Goal: Find contact information: Find contact information

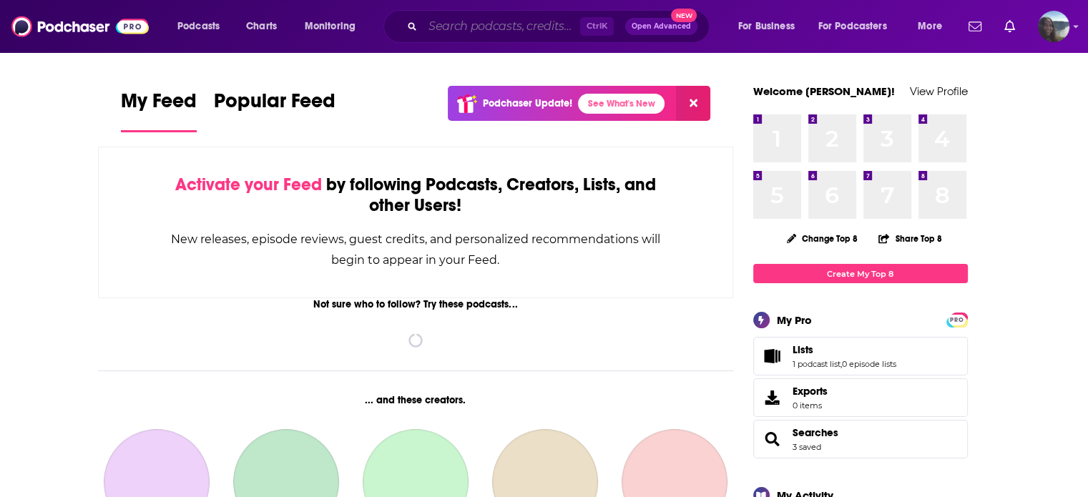
click at [446, 29] on input "Search podcasts, credits, & more..." at bounding box center [501, 26] width 157 height 23
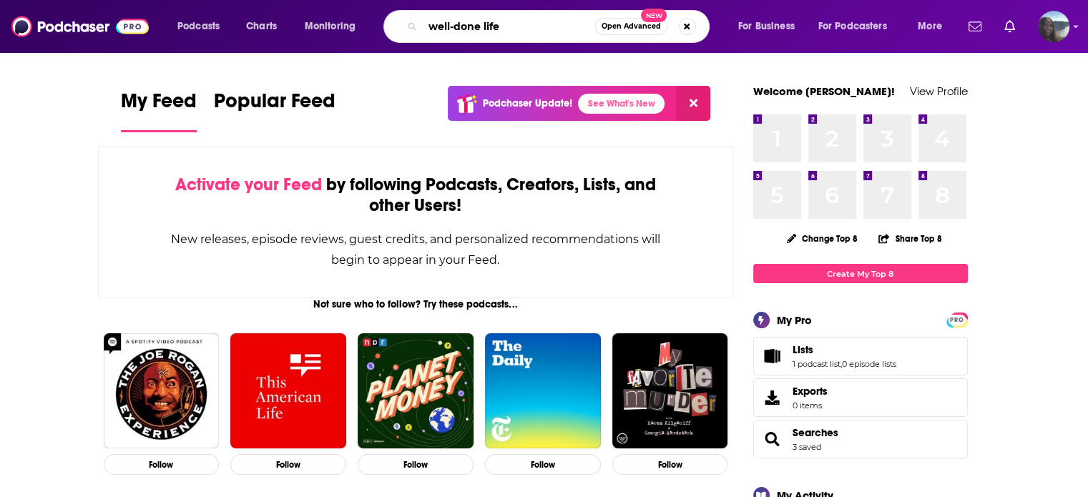
type input "well-done life"
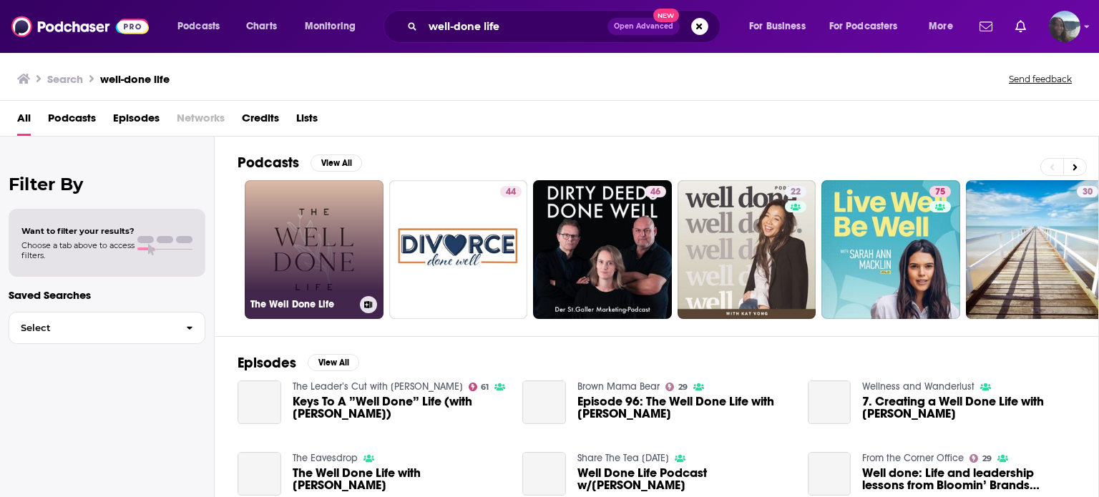
click at [313, 281] on link "The Well Done Life" at bounding box center [314, 249] width 139 height 139
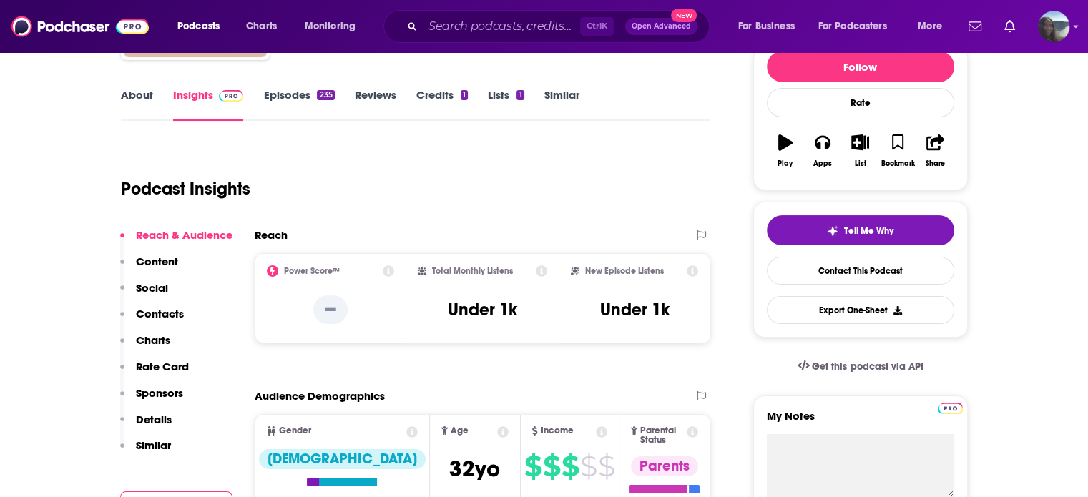
scroll to position [185, 0]
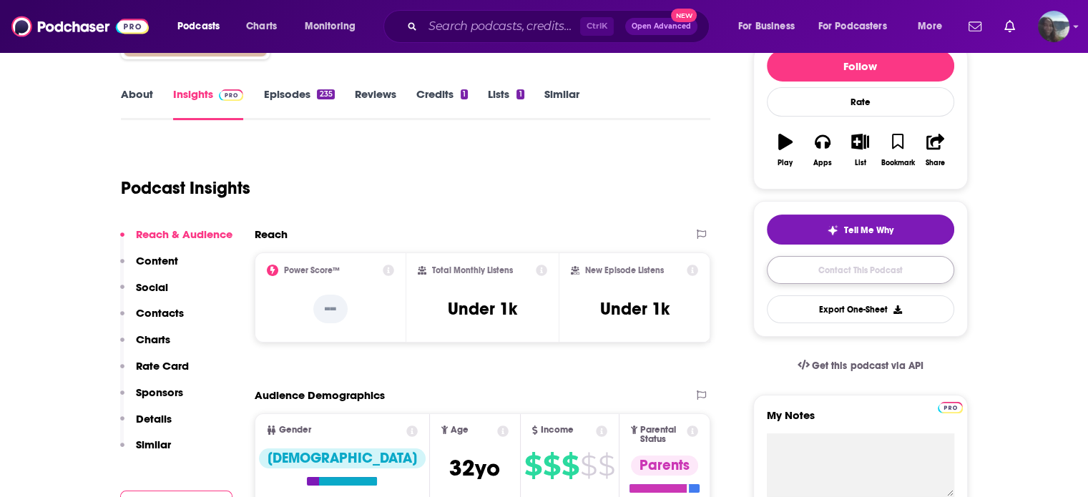
click at [786, 280] on link "Contact This Podcast" at bounding box center [860, 270] width 187 height 28
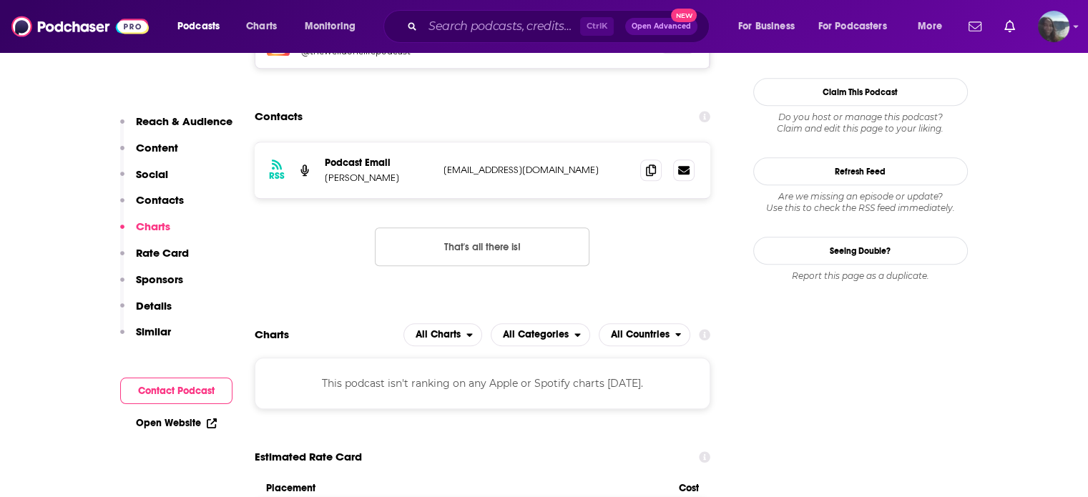
scroll to position [1314, 0]
click at [518, 165] on p "[EMAIL_ADDRESS][DOMAIN_NAME]" at bounding box center [537, 171] width 186 height 12
copy div "[EMAIL_ADDRESS][DOMAIN_NAME] [EMAIL_ADDRESS][DOMAIN_NAME]"
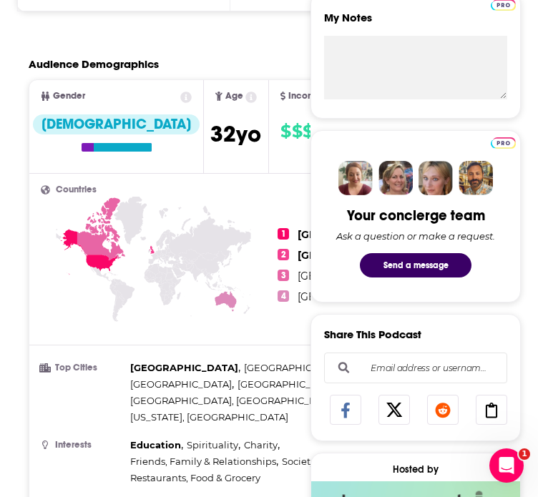
scroll to position [286, 36]
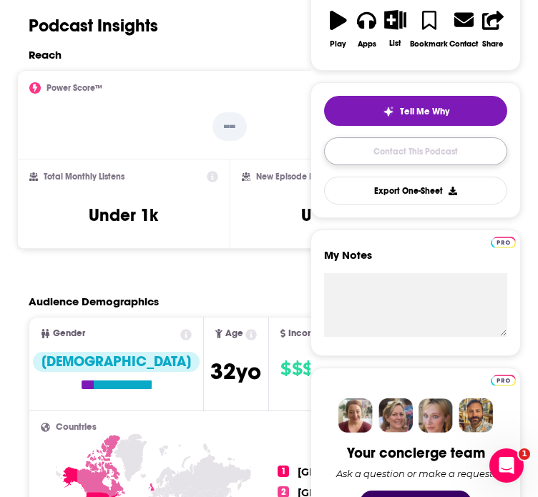
click at [441, 165] on link "Contact This Podcast" at bounding box center [415, 151] width 183 height 28
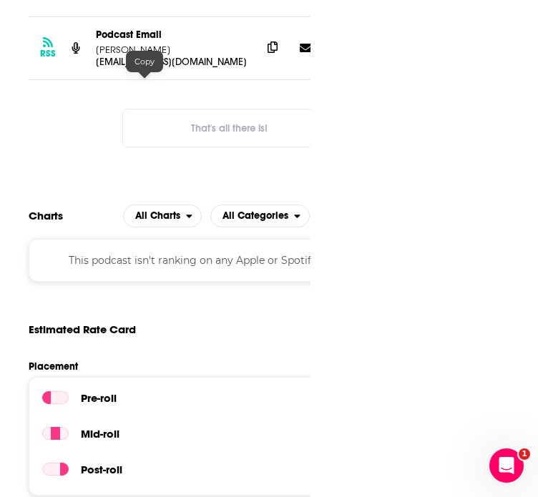
drag, startPoint x: 157, startPoint y: 82, endPoint x: 248, endPoint y: 68, distance: 92.0
click at [268, 53] on icon at bounding box center [273, 46] width 10 height 11
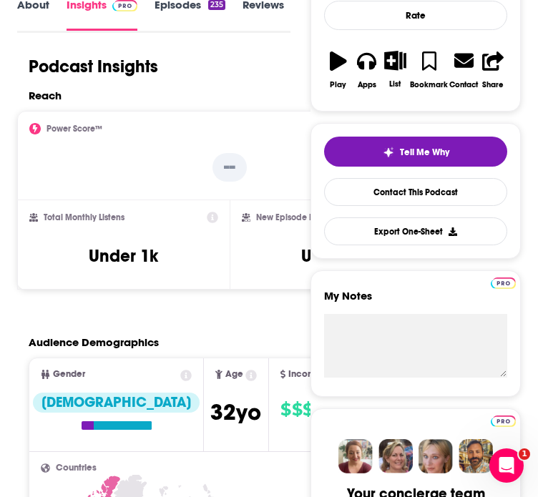
scroll to position [0, 0]
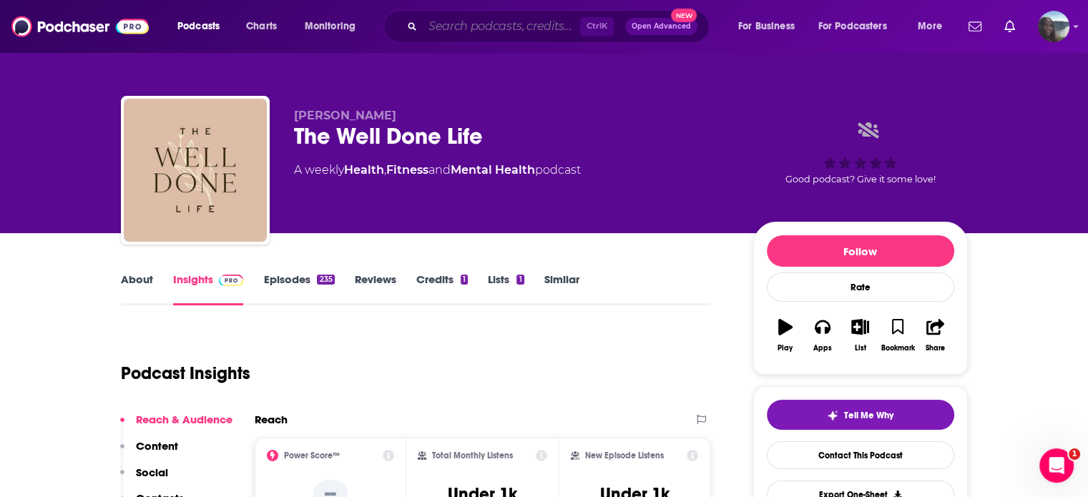
click at [544, 29] on input "Search podcasts, credits, & more..." at bounding box center [501, 26] width 157 height 23
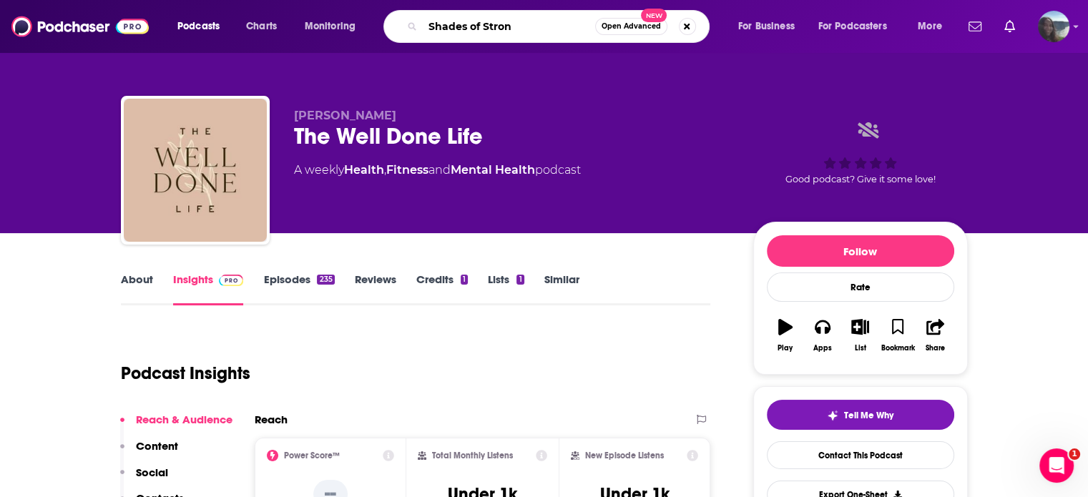
type input "Shades of Strong"
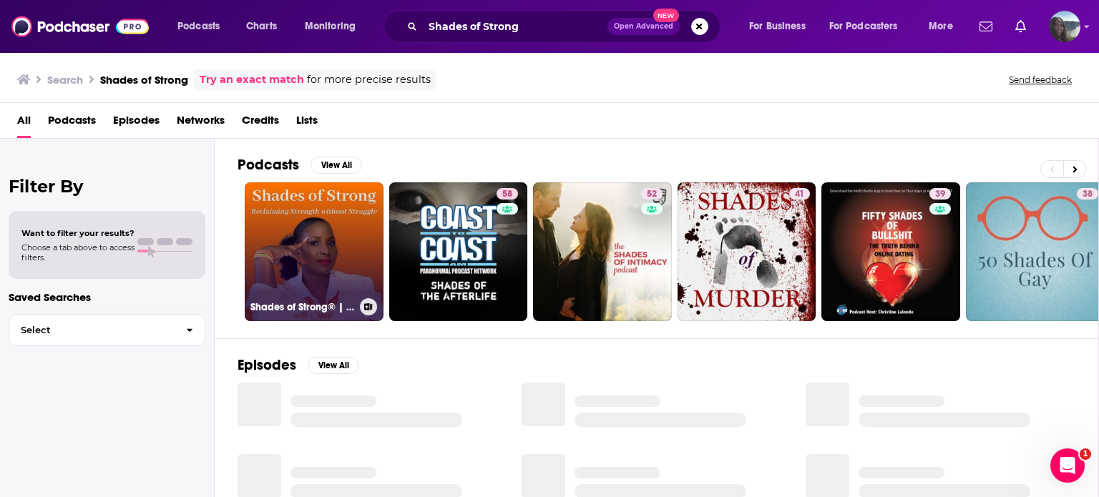
click at [315, 215] on link "Shades of Strong® | Strength Without Struggle for [DEMOGRAPHIC_DATA] Women" at bounding box center [314, 251] width 139 height 139
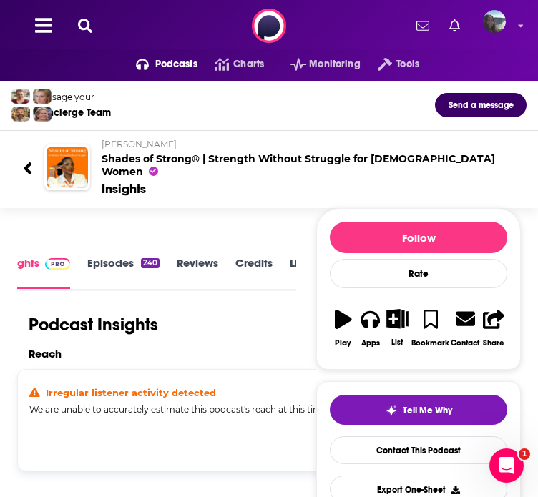
scroll to position [185, 36]
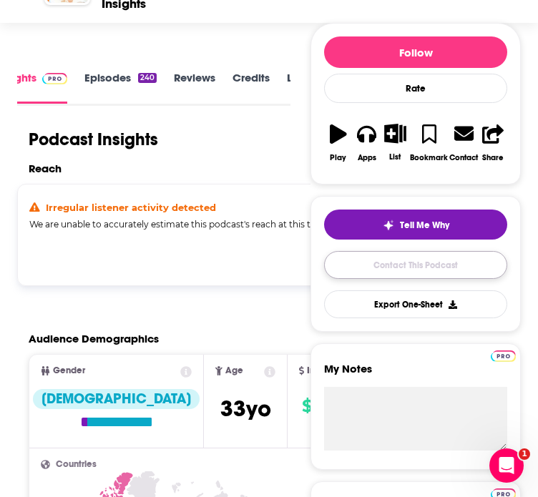
click at [396, 279] on link "Contact This Podcast" at bounding box center [415, 265] width 183 height 28
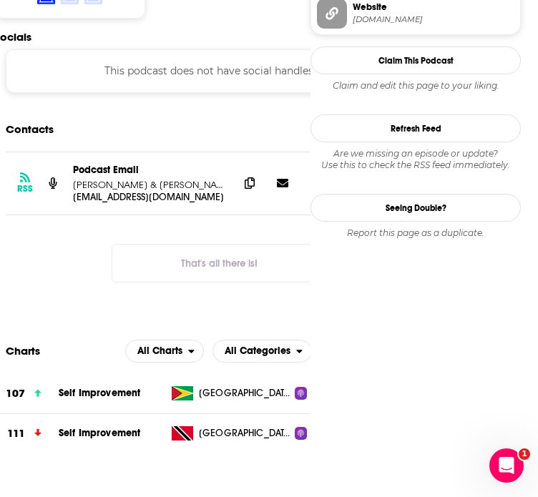
scroll to position [1258, 0]
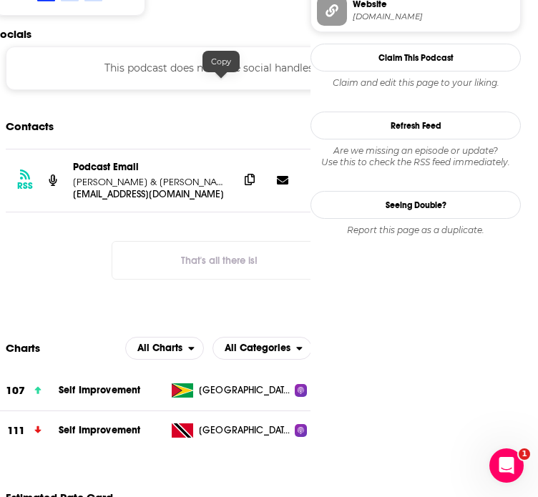
click at [245, 174] on icon at bounding box center [250, 179] width 10 height 11
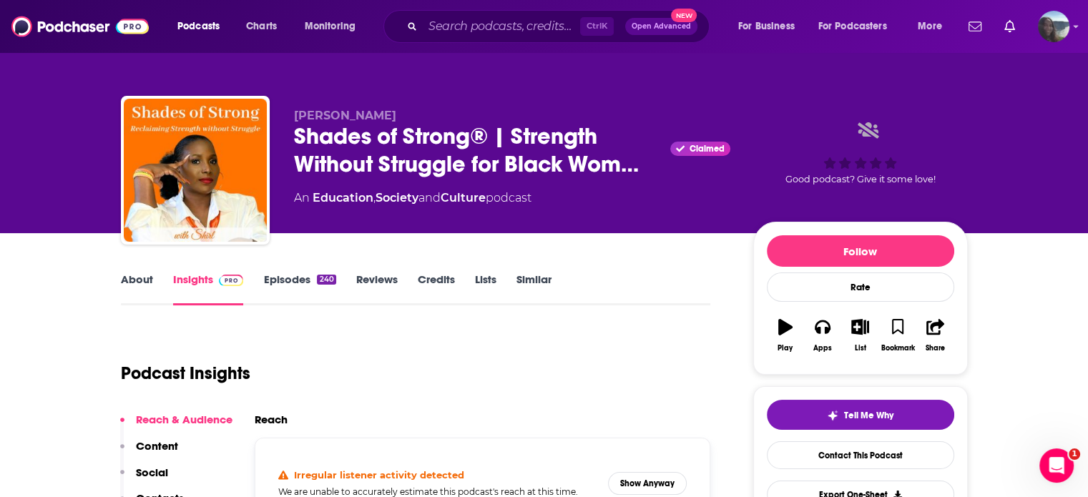
scroll to position [0, 0]
click at [438, 31] on input "Search podcasts, credits, & more..." at bounding box center [501, 26] width 157 height 23
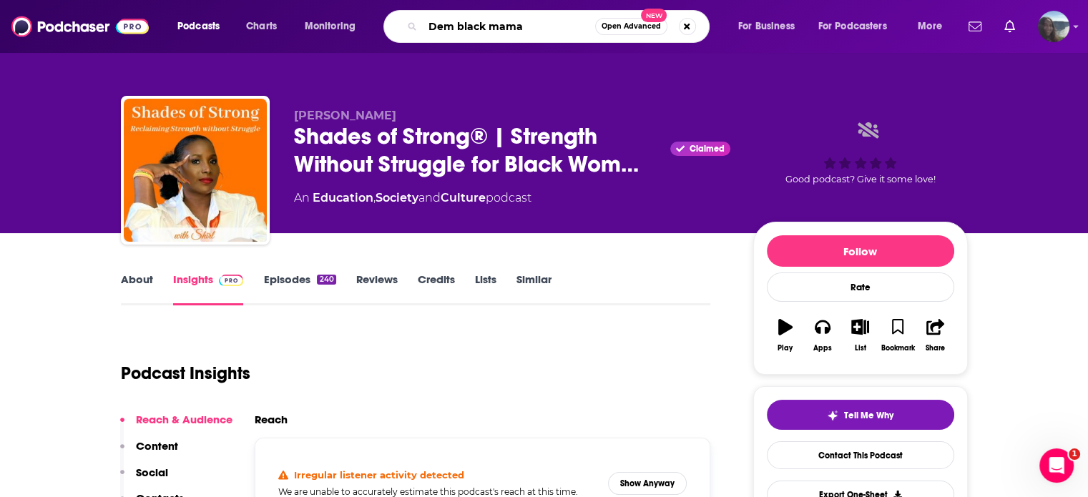
type input "Dem black mamas"
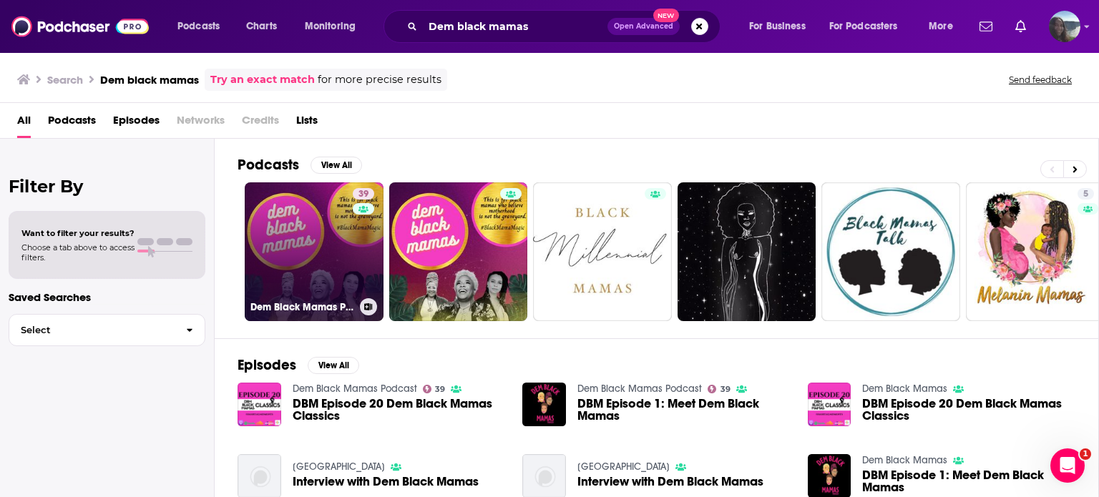
click at [328, 239] on link "39 Dem Black Mamas Podcast" at bounding box center [314, 251] width 139 height 139
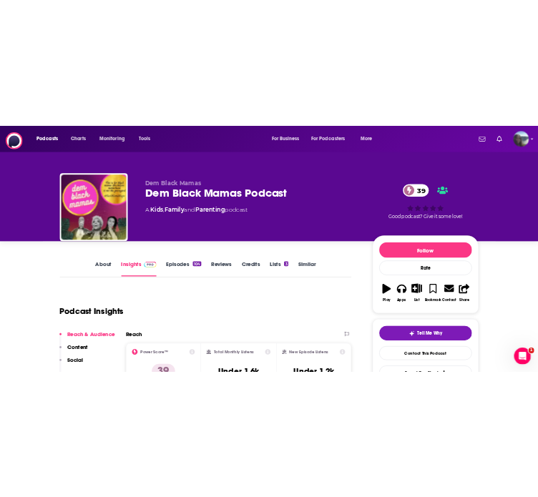
scroll to position [0, 36]
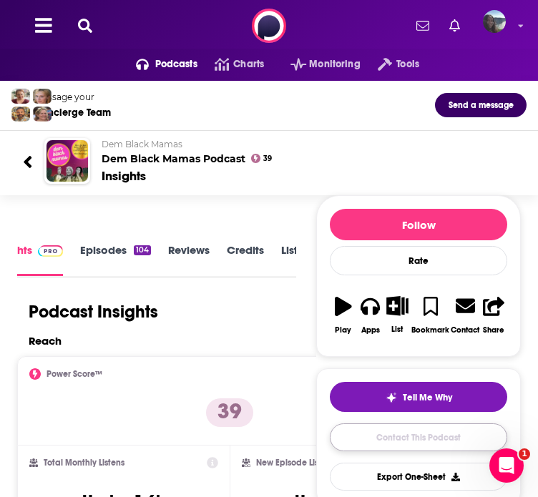
click at [408, 451] on link "Contact This Podcast" at bounding box center [418, 438] width 177 height 28
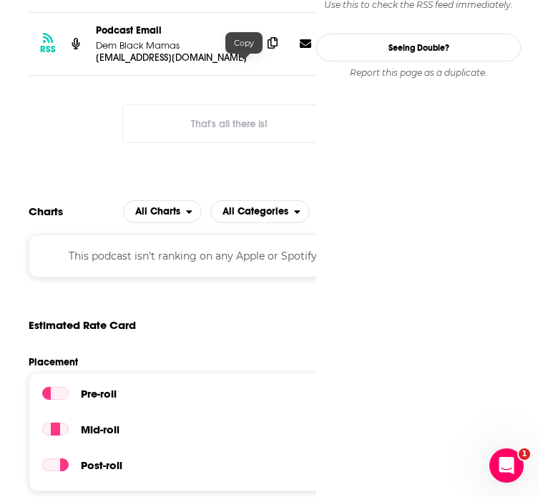
click at [262, 54] on span at bounding box center [272, 42] width 21 height 21
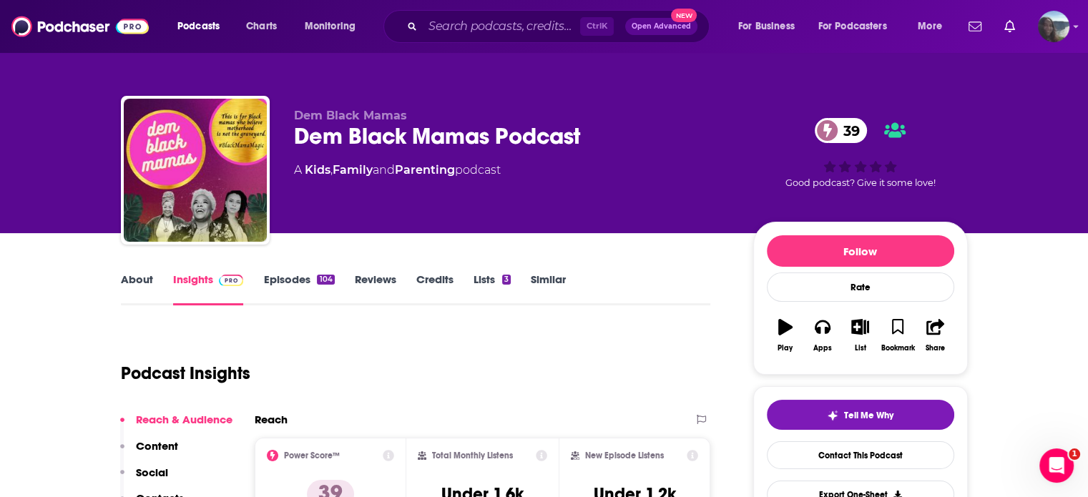
scroll to position [63, 0]
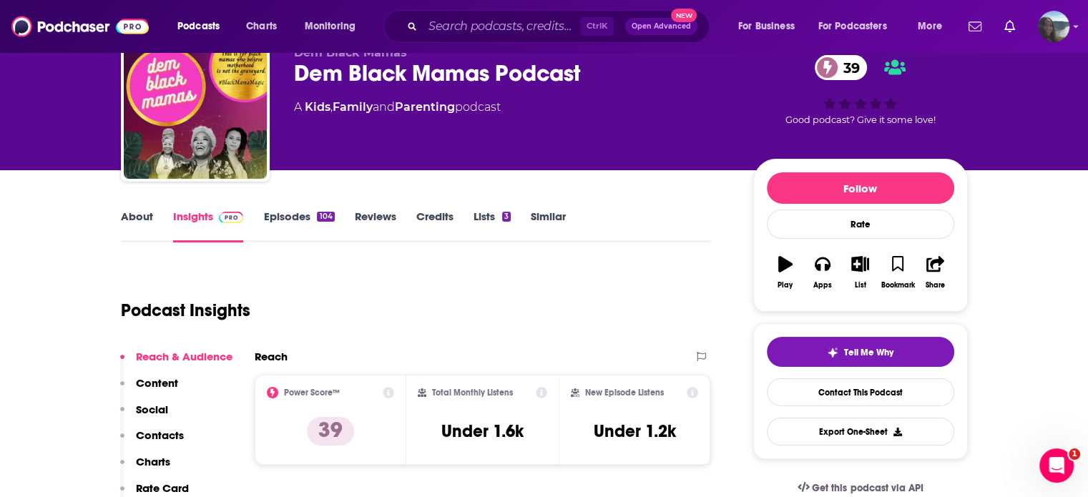
click at [142, 219] on link "About" at bounding box center [137, 226] width 32 height 33
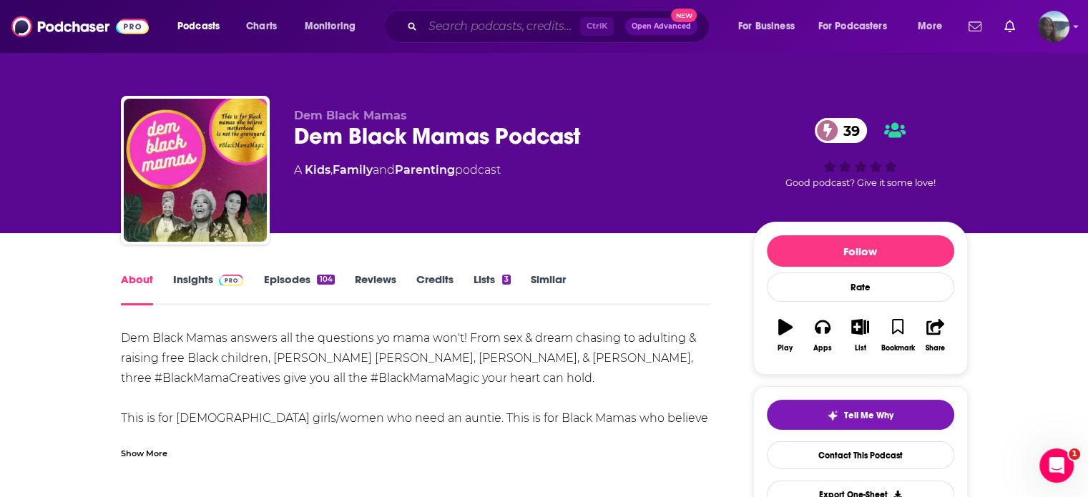
click at [474, 31] on input "Search podcasts, credits, & more..." at bounding box center [501, 26] width 157 height 23
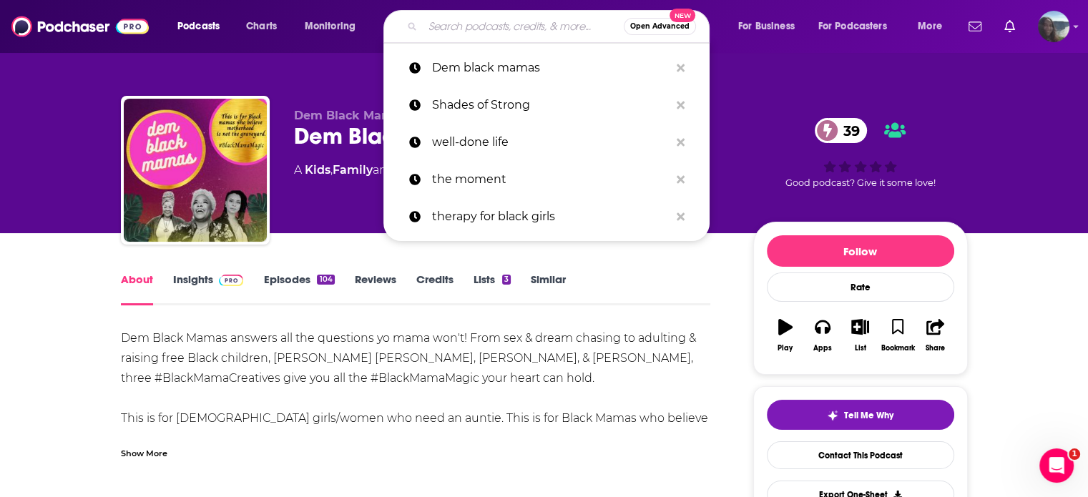
paste input "• Brown Girl Self-Care"
type input "• Brown Girl Self-Care"
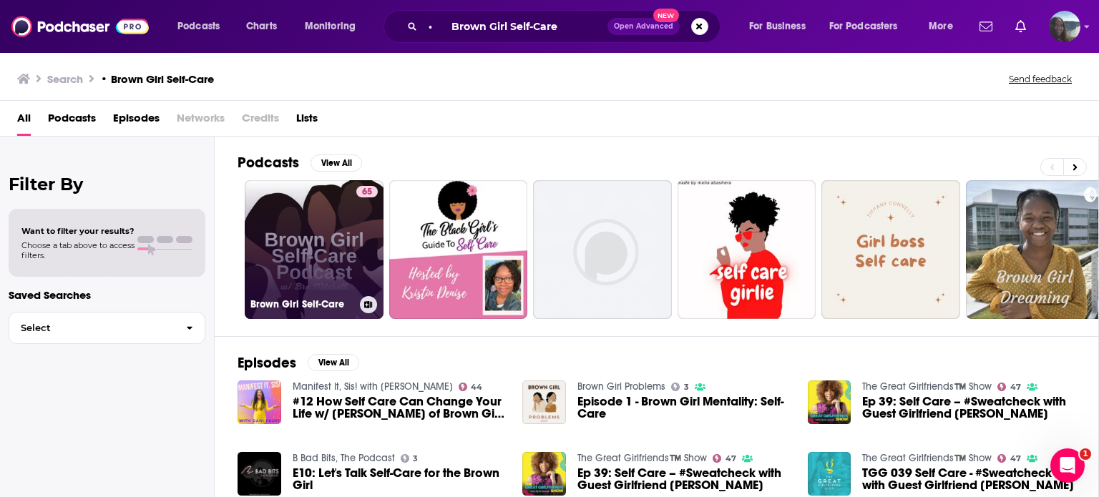
click at [321, 211] on link "65 Brown Girl Self-Care" at bounding box center [314, 249] width 139 height 139
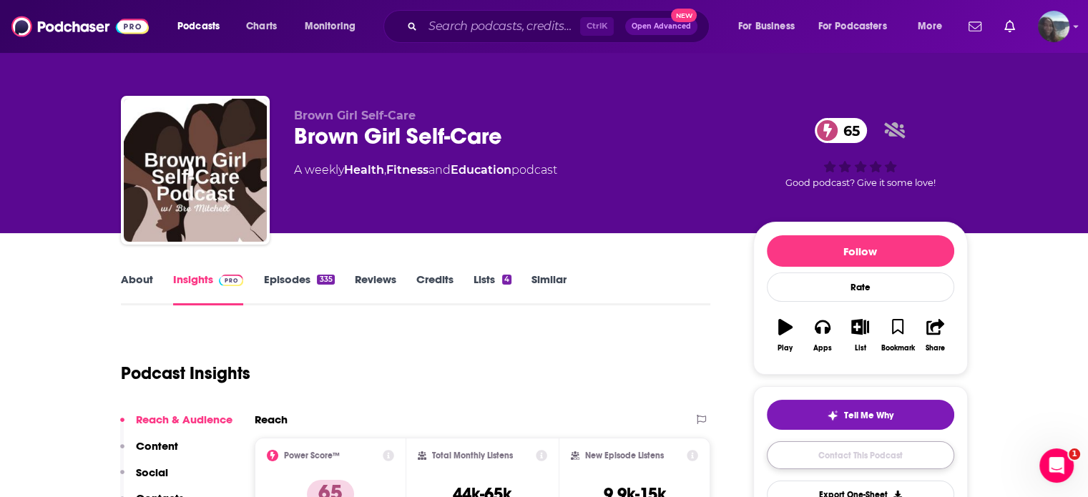
click at [833, 456] on link "Contact This Podcast" at bounding box center [860, 455] width 187 height 28
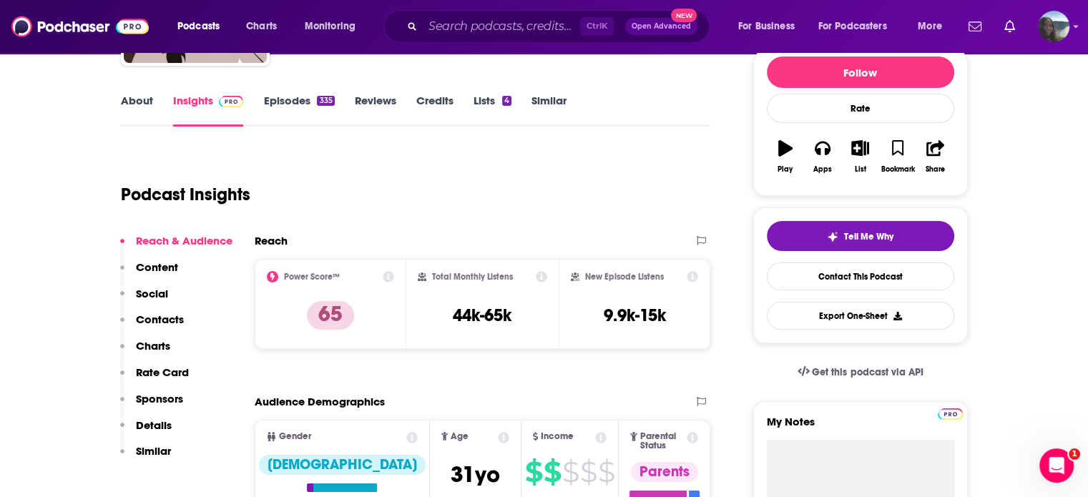
scroll to position [132, 0]
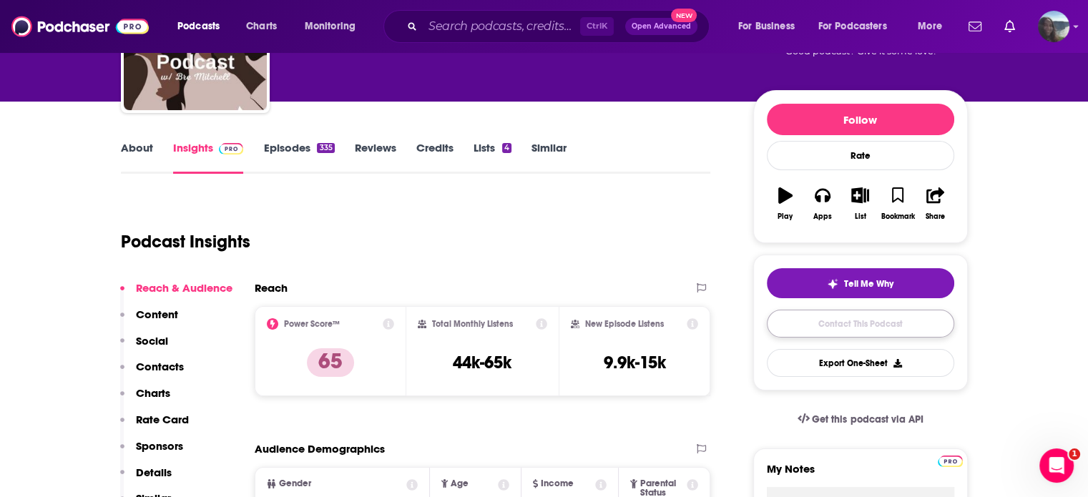
click at [780, 321] on link "Contact This Podcast" at bounding box center [860, 324] width 187 height 28
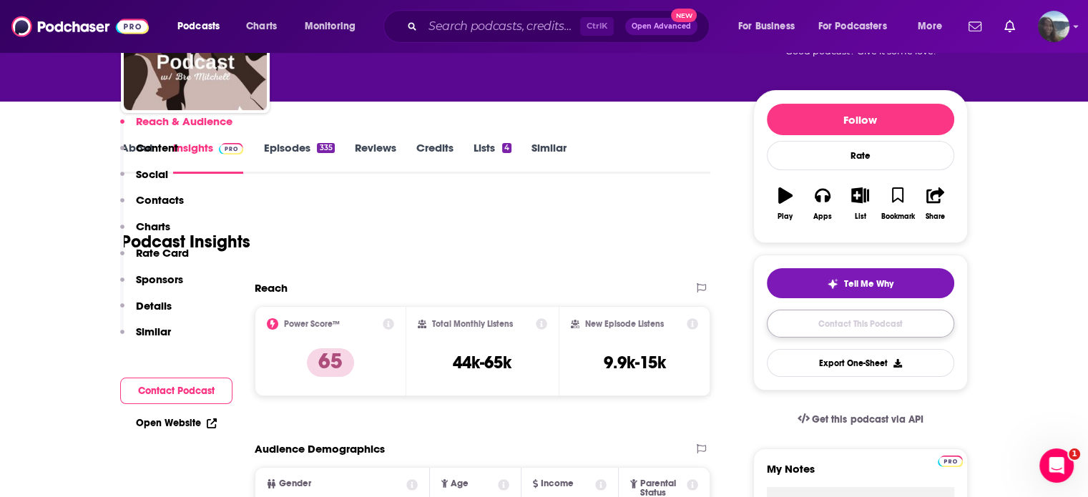
scroll to position [1475, 0]
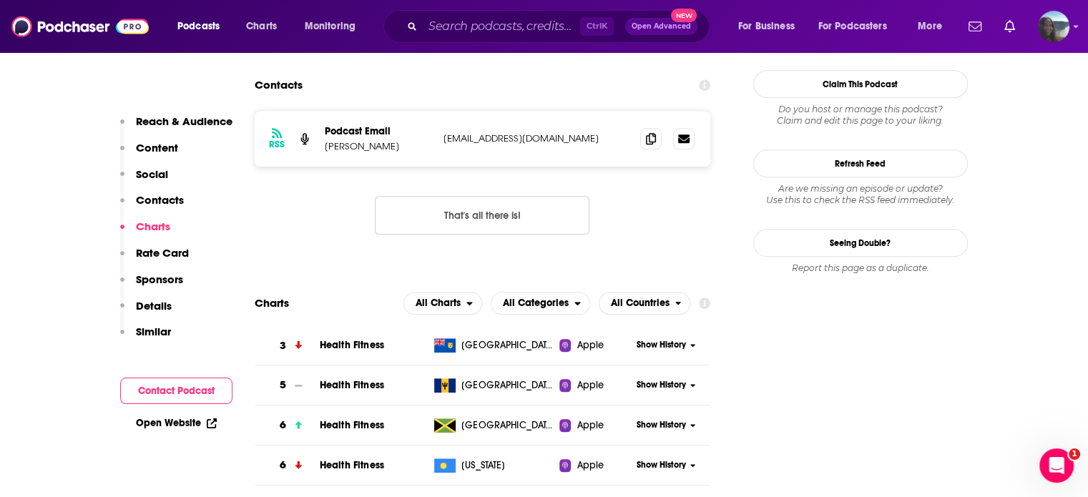
click at [535, 132] on p "[EMAIL_ADDRESS][DOMAIN_NAME]" at bounding box center [537, 138] width 186 height 12
copy div "[EMAIL_ADDRESS][DOMAIN_NAME] [EMAIL_ADDRESS][DOMAIN_NAME]"
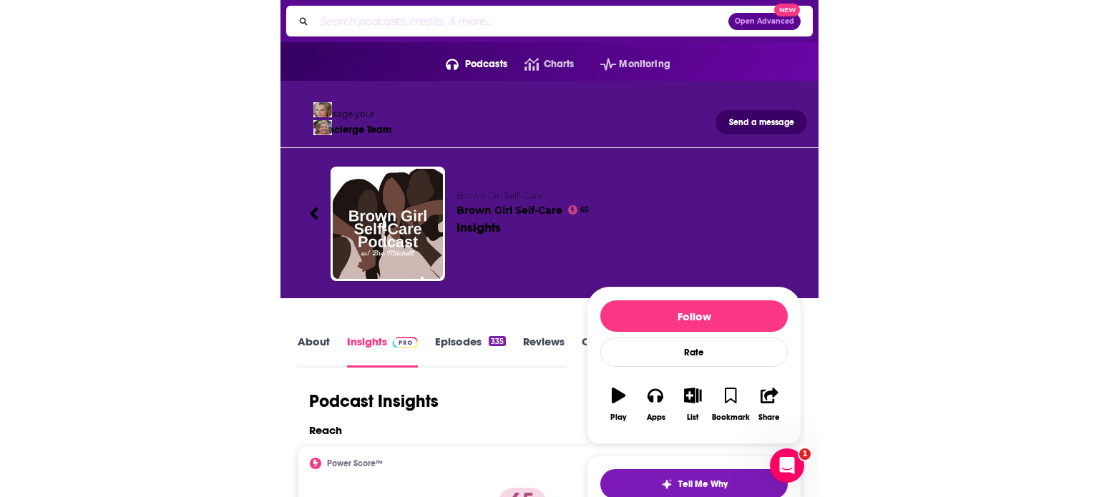
scroll to position [0, 0]
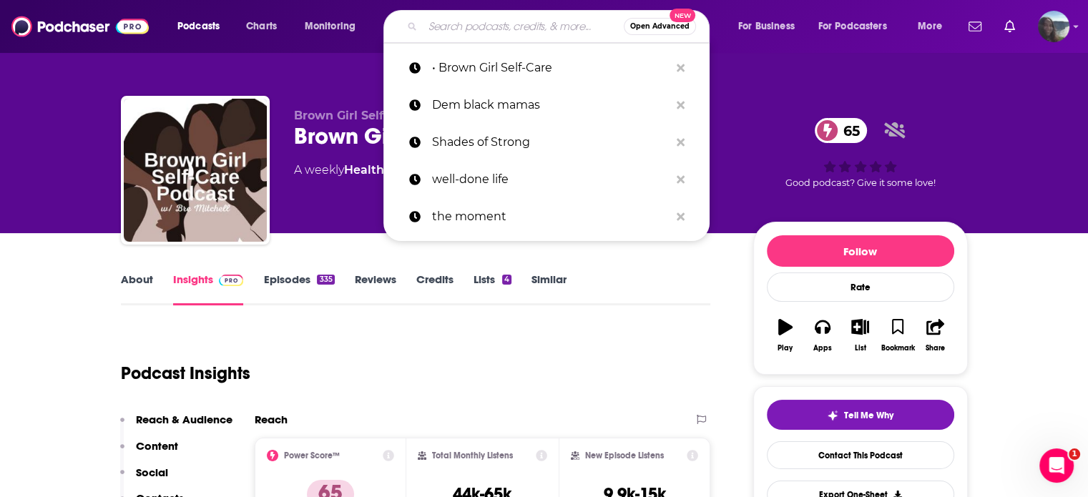
click at [522, 34] on input "Search podcasts, credits, & more..." at bounding box center [523, 26] width 201 height 23
paste input "• Black Girl Burnout"
type input "• Black Girl Burnout"
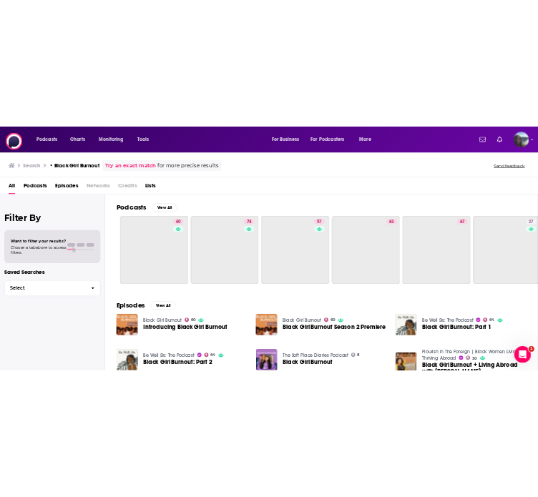
scroll to position [0, 36]
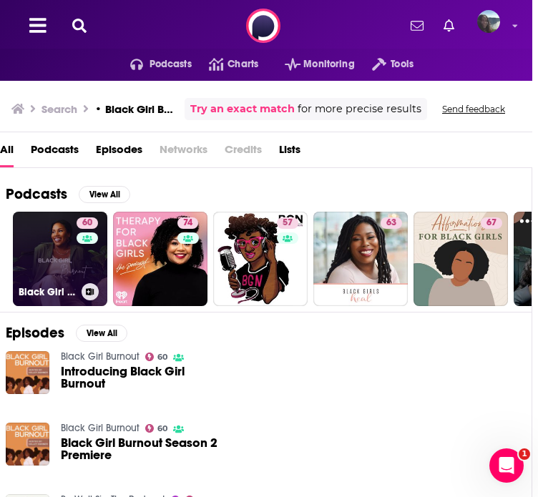
click at [17, 266] on link "60 Black Girl Burnout" at bounding box center [60, 259] width 94 height 94
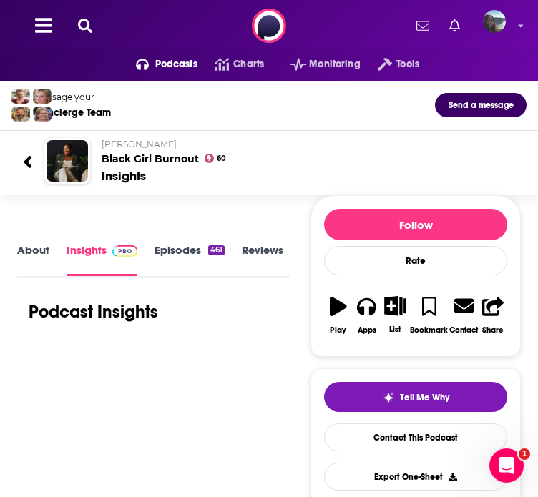
scroll to position [171, 0]
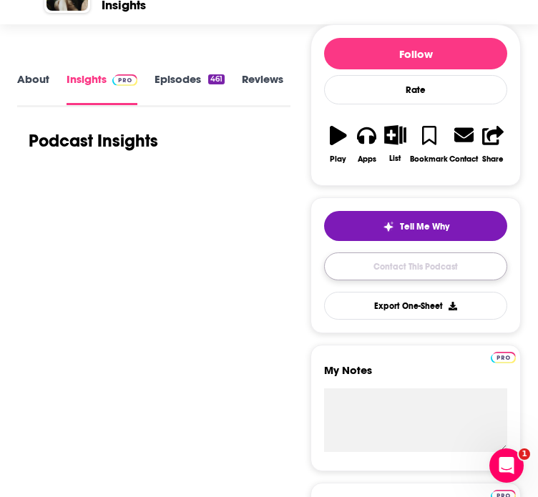
click at [460, 280] on link "Contact This Podcast" at bounding box center [415, 267] width 183 height 28
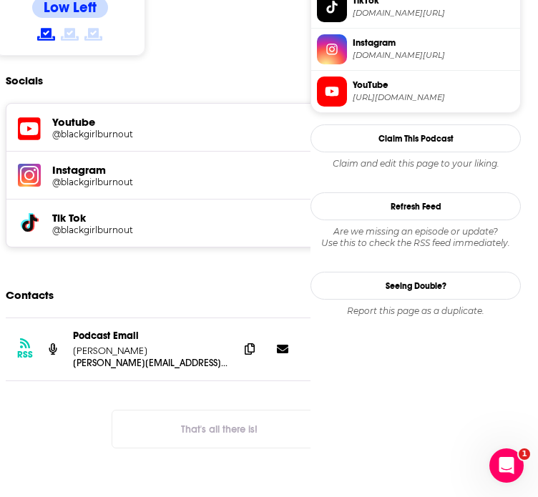
scroll to position [1390, 0]
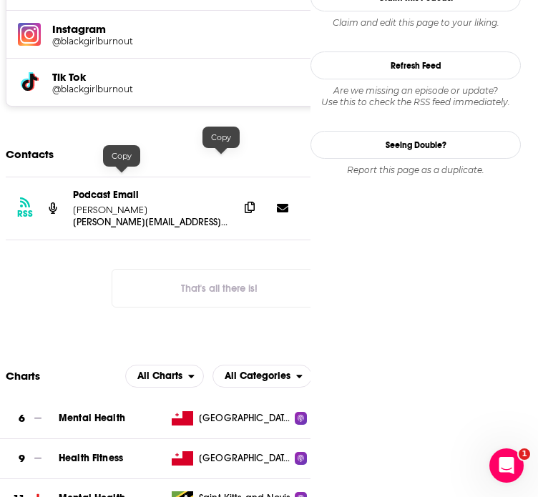
click at [245, 202] on icon at bounding box center [250, 207] width 10 height 11
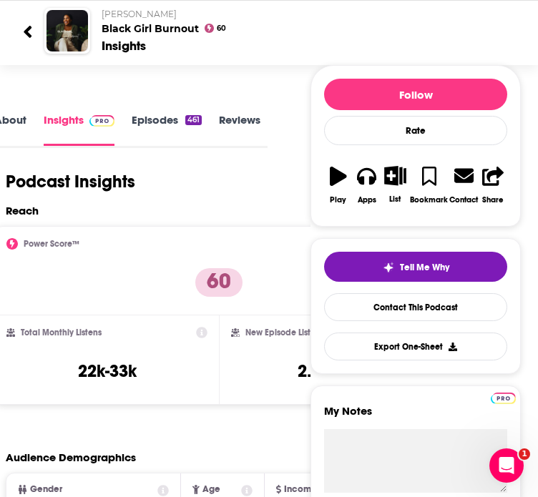
scroll to position [147, 0]
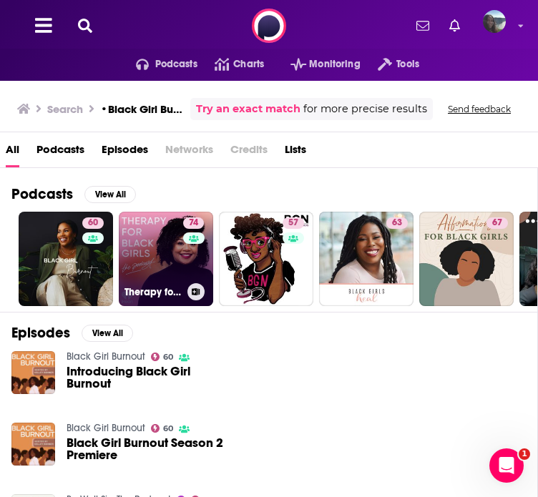
click at [140, 277] on link "74 Therapy for Black Girls" at bounding box center [166, 259] width 94 height 94
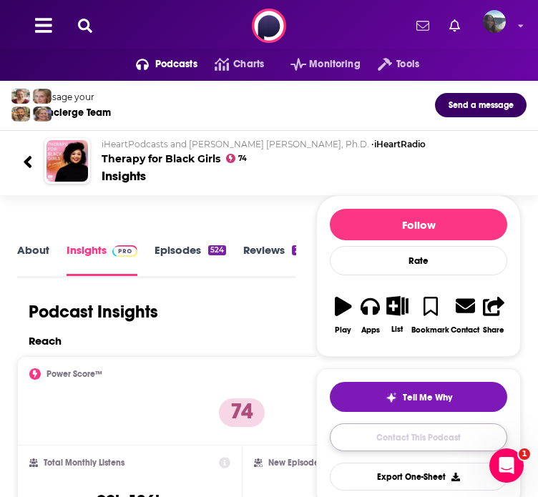
click at [418, 451] on link "Contact This Podcast" at bounding box center [418, 438] width 177 height 28
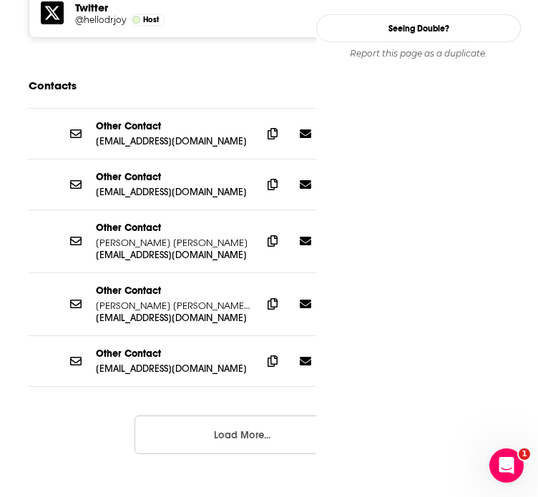
scroll to position [0, 23]
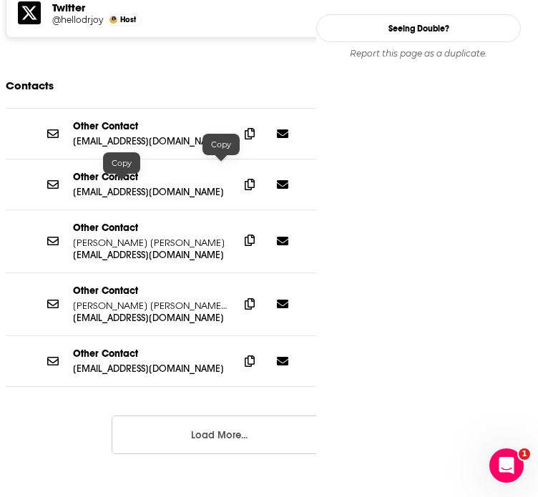
click at [239, 230] on span at bounding box center [249, 240] width 21 height 21
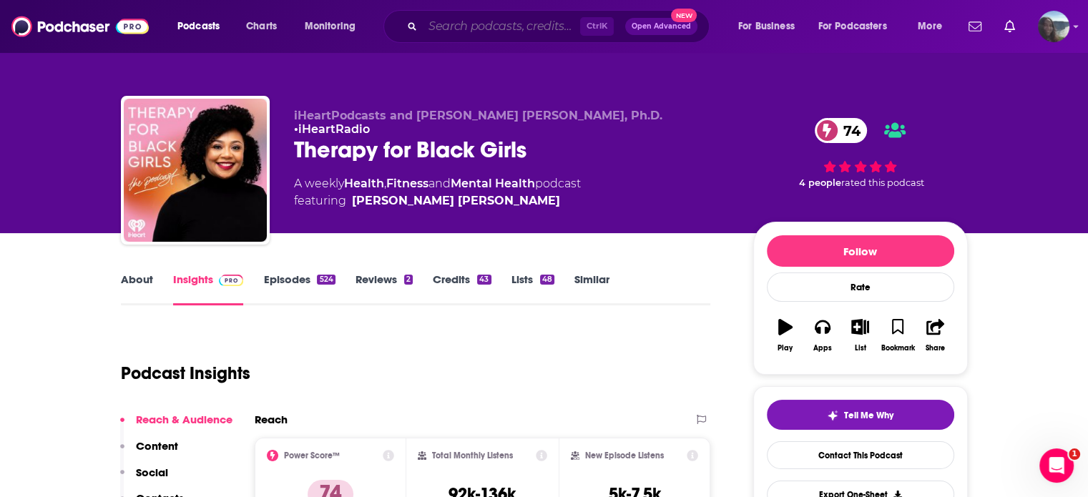
click at [470, 27] on input "Search podcasts, credits, & more..." at bounding box center [501, 26] width 157 height 23
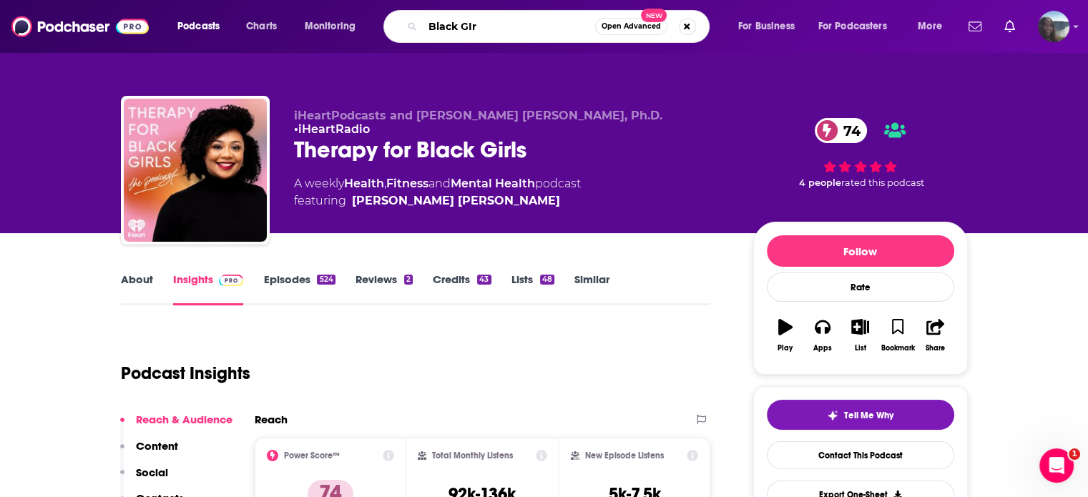
type input "Black GIrl"
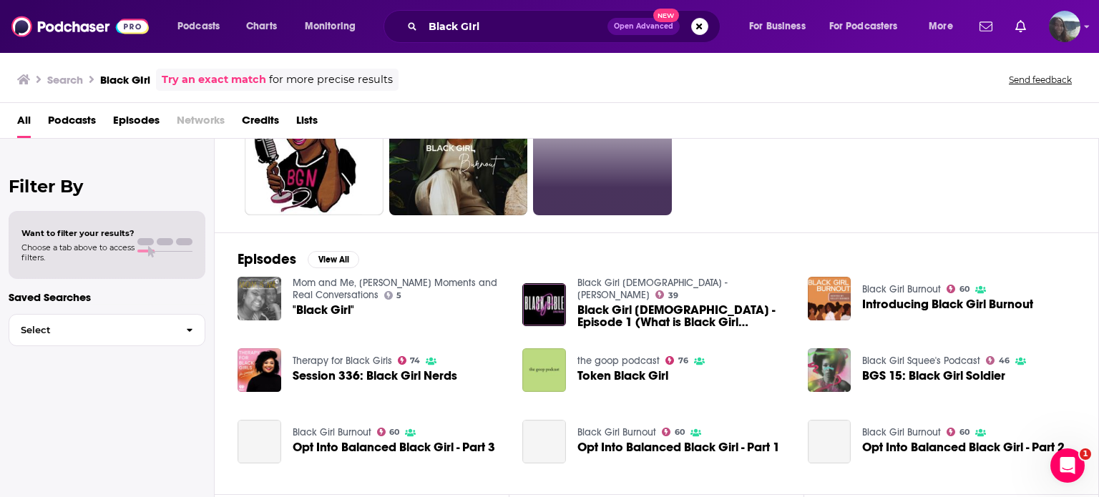
scroll to position [126, 0]
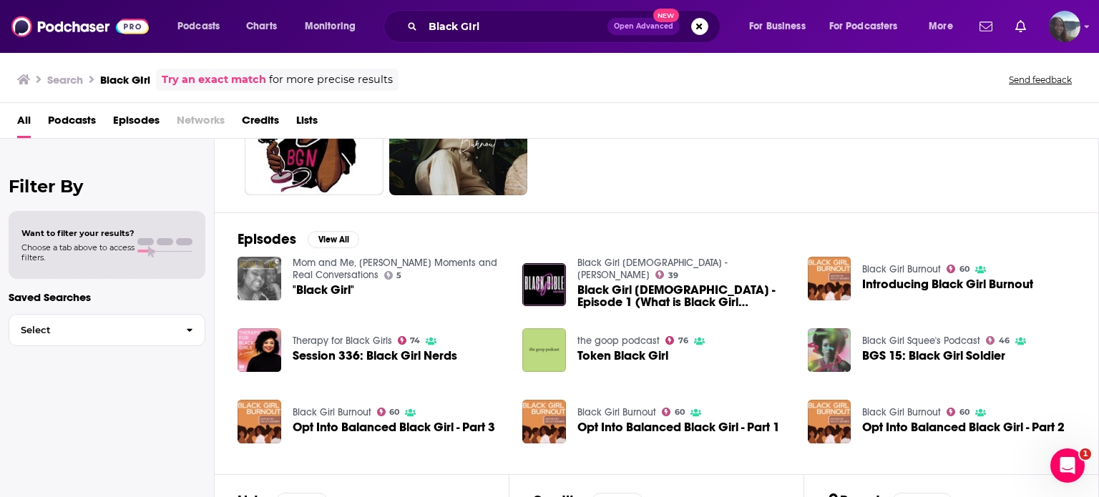
drag, startPoint x: 564, startPoint y: 319, endPoint x: 740, endPoint y: 377, distance: 184.6
click at [740, 377] on div "the goop podcast 76 Token Black Girl" at bounding box center [656, 356] width 268 height 57
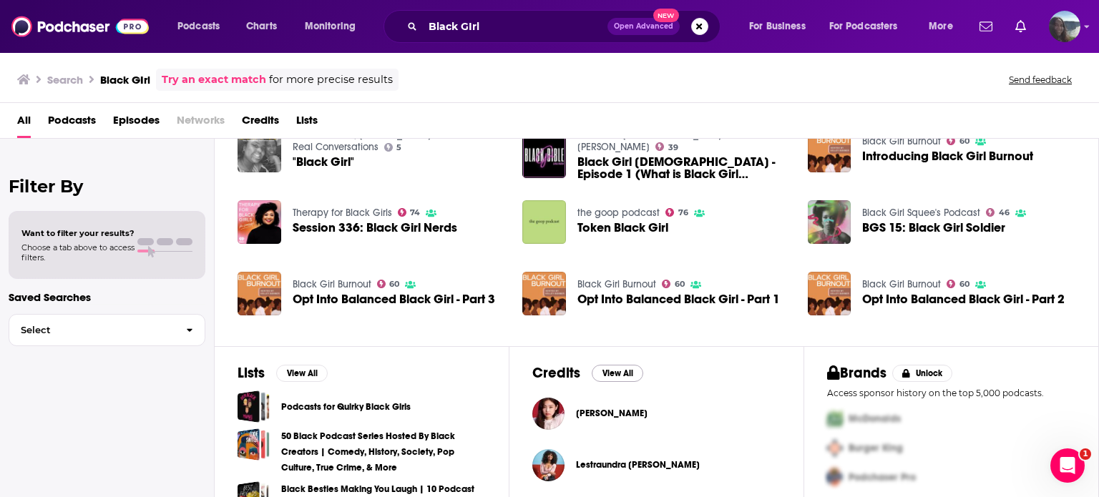
scroll to position [237, 0]
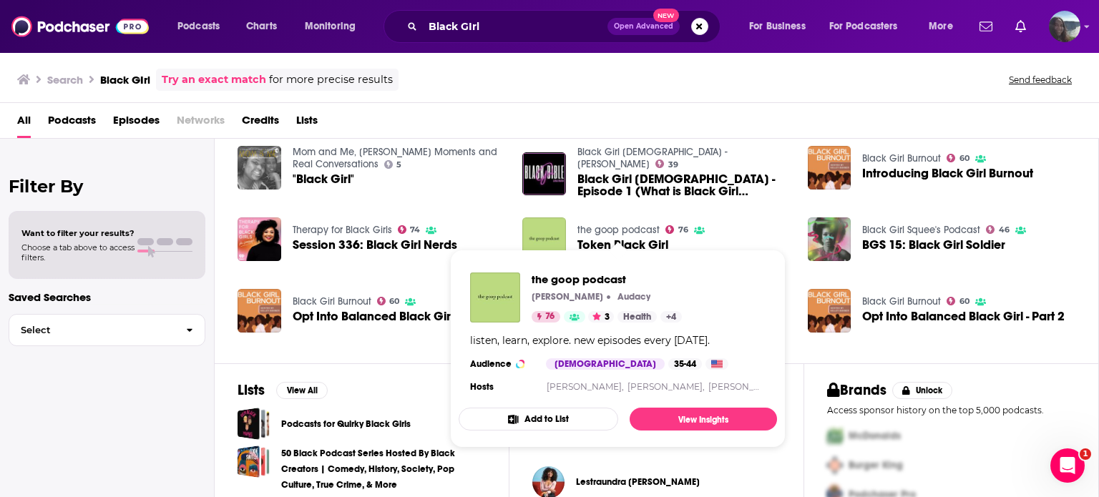
click at [624, 224] on link "the goop podcast" at bounding box center [618, 230] width 82 height 12
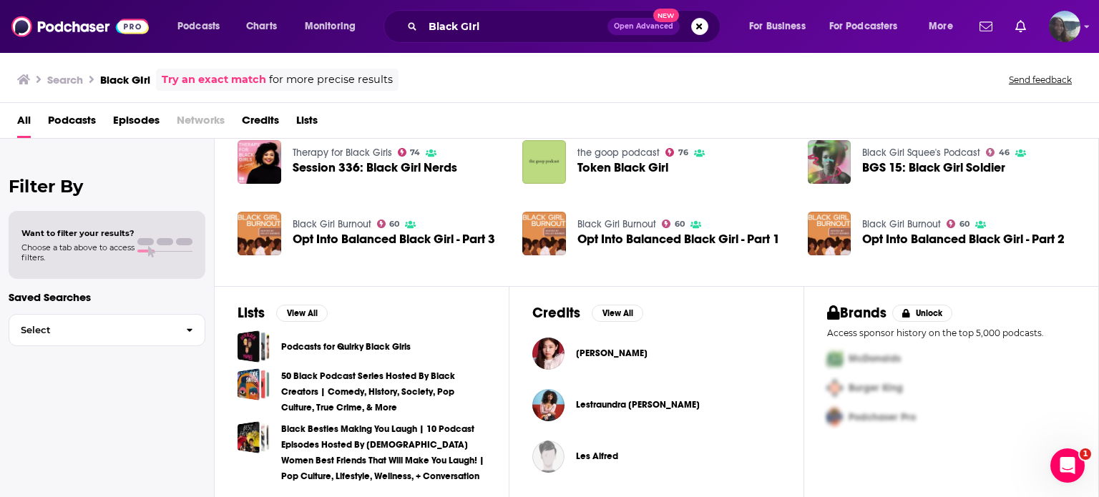
scroll to position [315, 0]
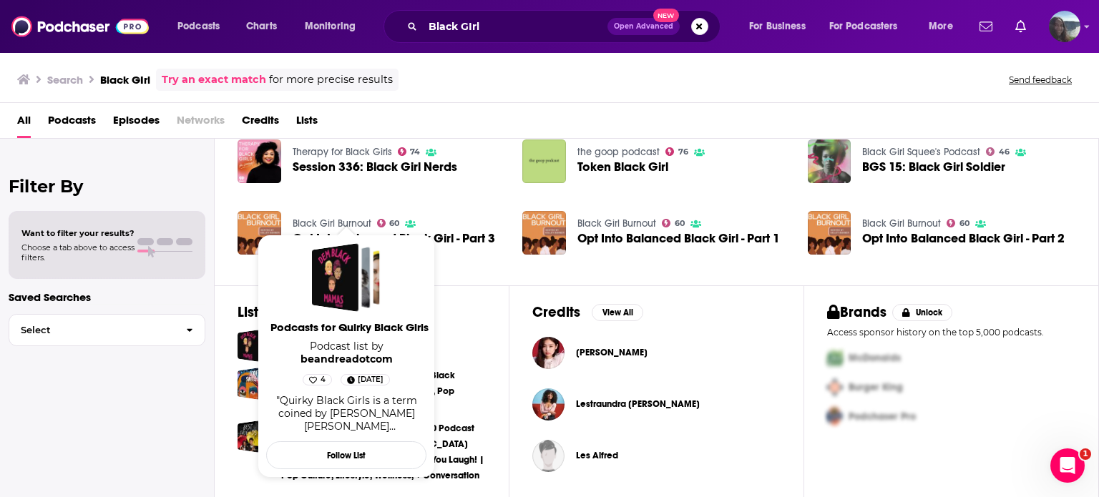
click at [336, 334] on span "Podcasts for Quirky Black Girls" at bounding box center [349, 328] width 160 height 14
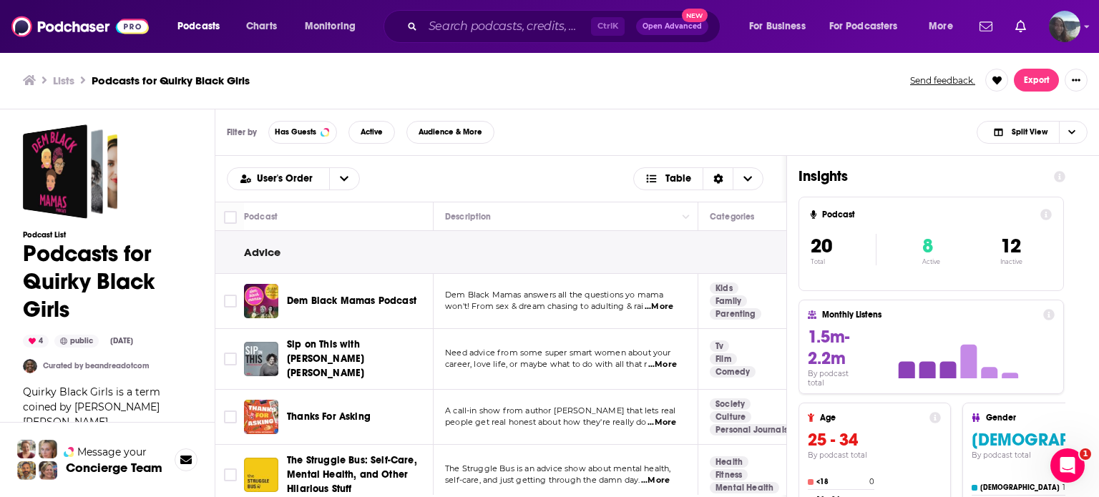
click at [660, 360] on span "...More" at bounding box center [662, 364] width 29 height 11
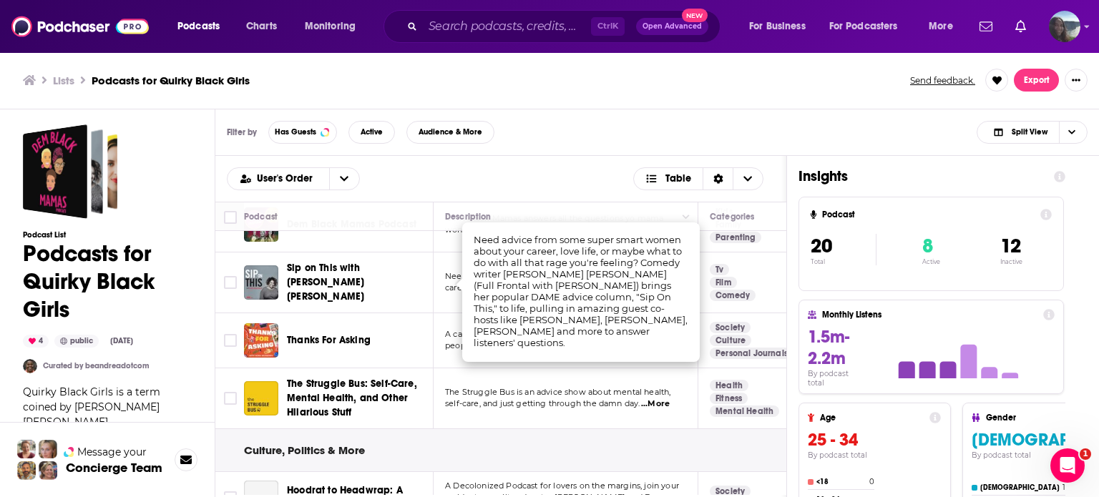
scroll to position [77, 0]
click at [172, 177] on div "Podcast List Podcasts for Quirky Black Girls 4 public [DATE] Curated by beandre…" at bounding box center [107, 414] width 169 height 581
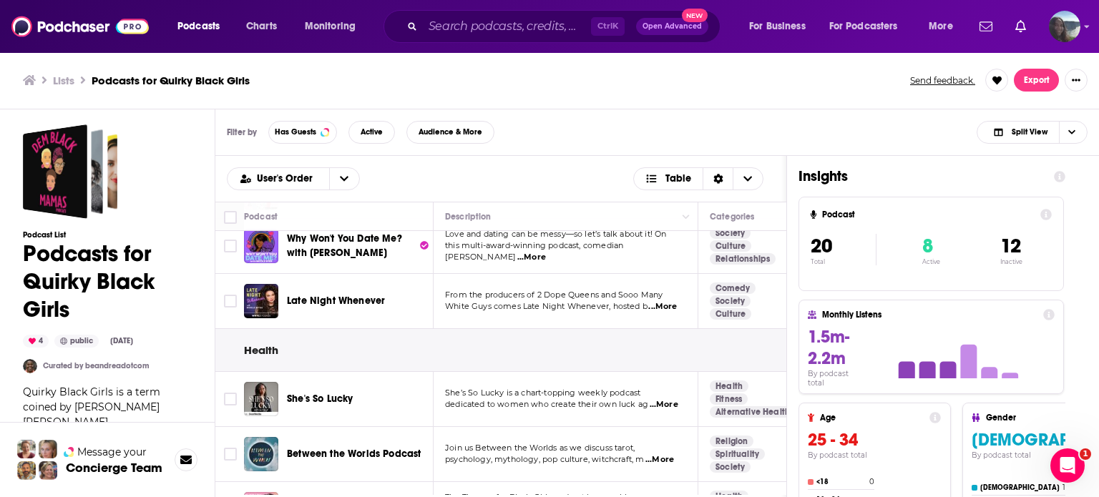
scroll to position [1012, 0]
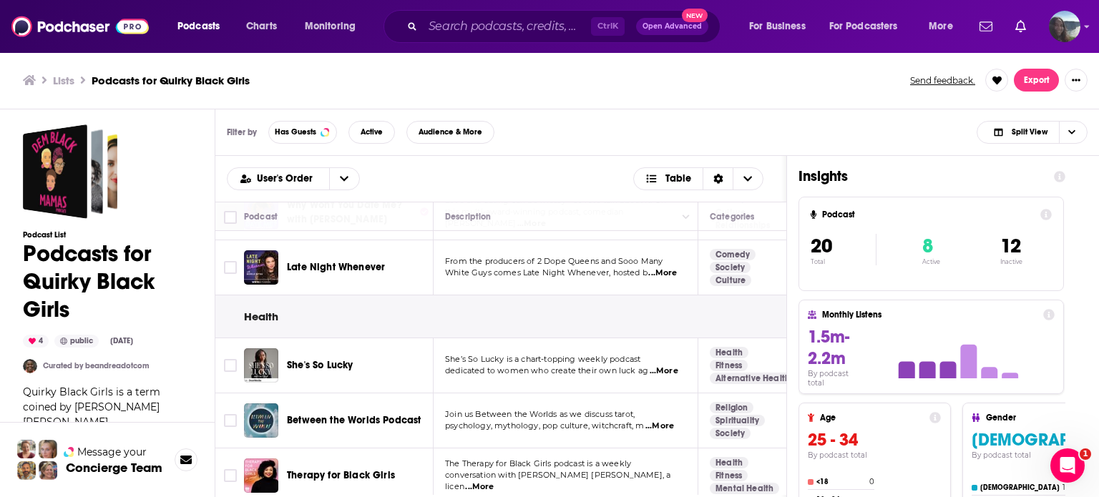
click at [670, 366] on span "...More" at bounding box center [664, 371] width 29 height 11
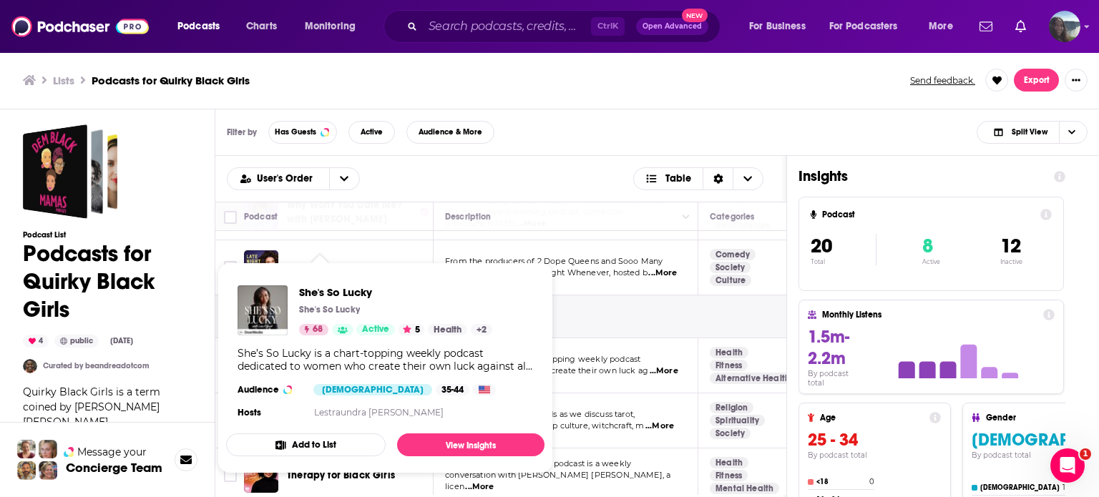
drag, startPoint x: 328, startPoint y: 333, endPoint x: 623, endPoint y: 282, distance: 299.8
click at [623, 295] on div "Health" at bounding box center [876, 316] width 1323 height 43
click at [640, 295] on div "Health" at bounding box center [876, 316] width 1323 height 43
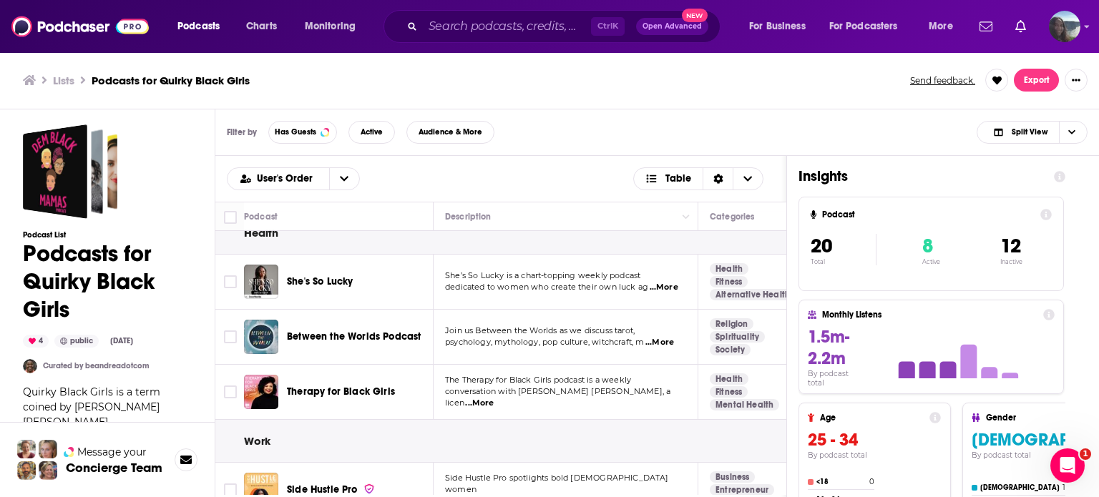
scroll to position [1097, 0]
click at [657, 495] on span "...More" at bounding box center [659, 500] width 29 height 11
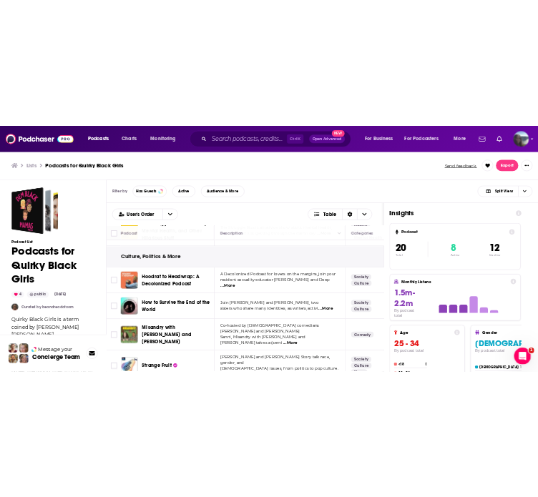
scroll to position [230, 0]
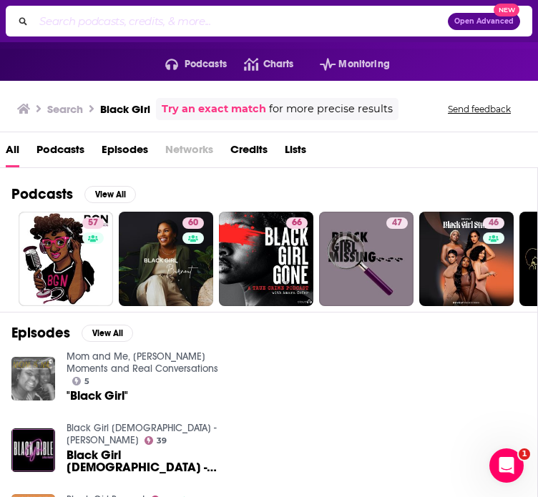
scroll to position [0, 36]
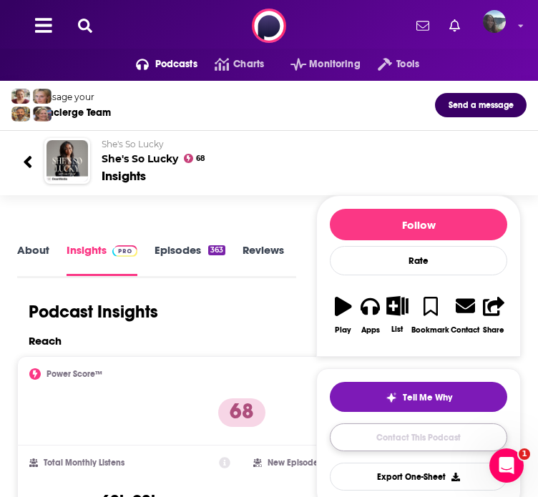
click at [412, 451] on link "Contact This Podcast" at bounding box center [418, 438] width 177 height 28
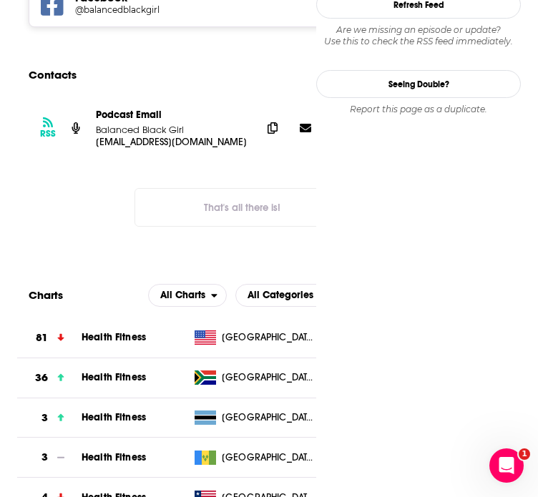
scroll to position [0, 23]
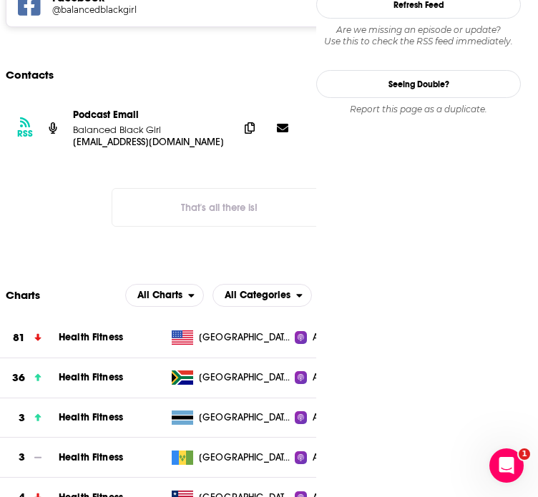
click at [223, 97] on div "RSS Podcast Email Balanced Black Girl hello@balancedblackgirl.com hello@balance…" at bounding box center [219, 128] width 427 height 62
click at [245, 122] on icon at bounding box center [250, 127] width 10 height 11
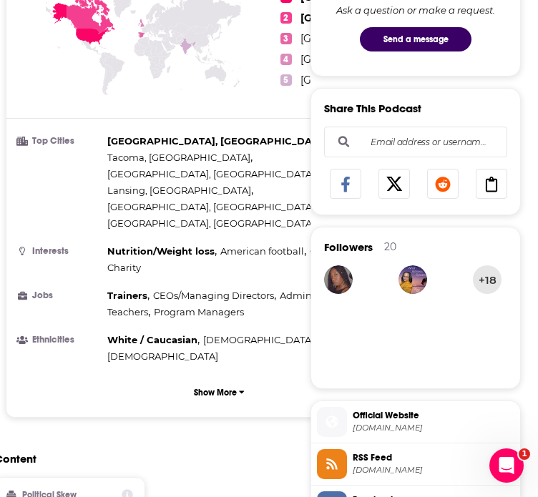
scroll to position [334, 0]
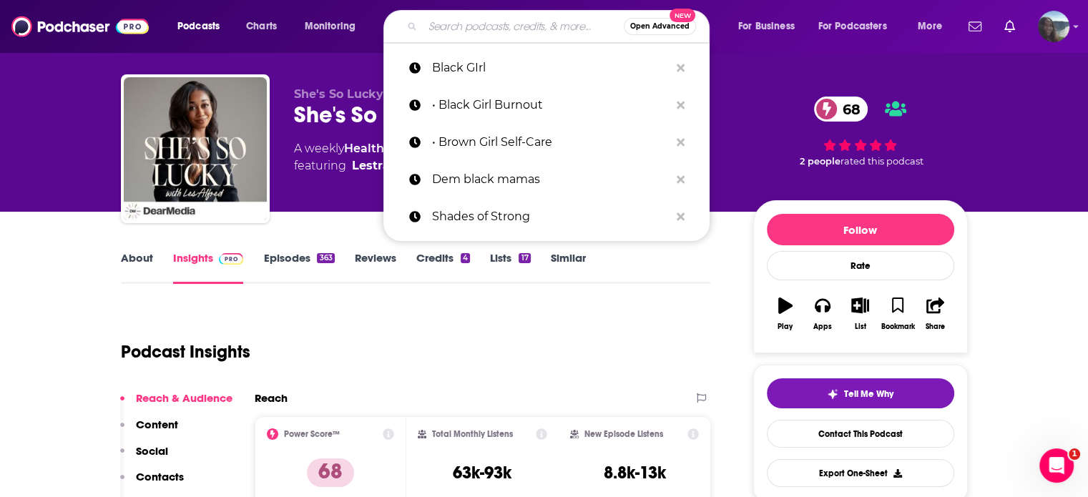
click at [536, 21] on input "Search podcasts, credits, & more..." at bounding box center [523, 26] width 201 height 23
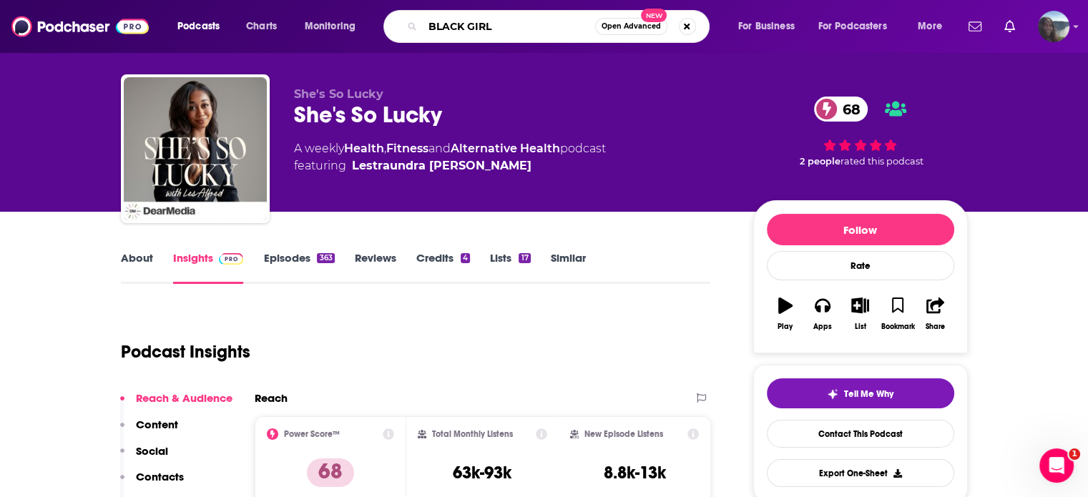
type input "BLACK GIRLS"
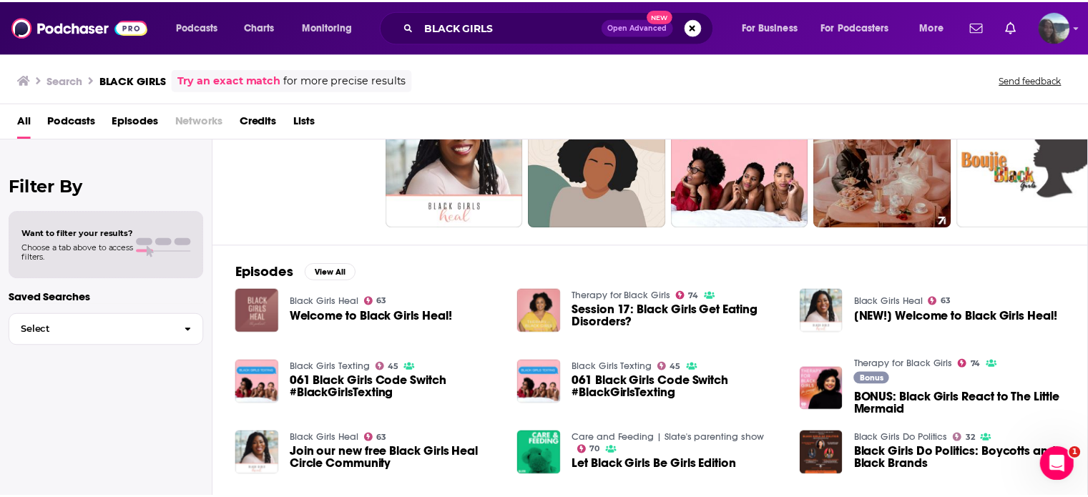
scroll to position [83, 0]
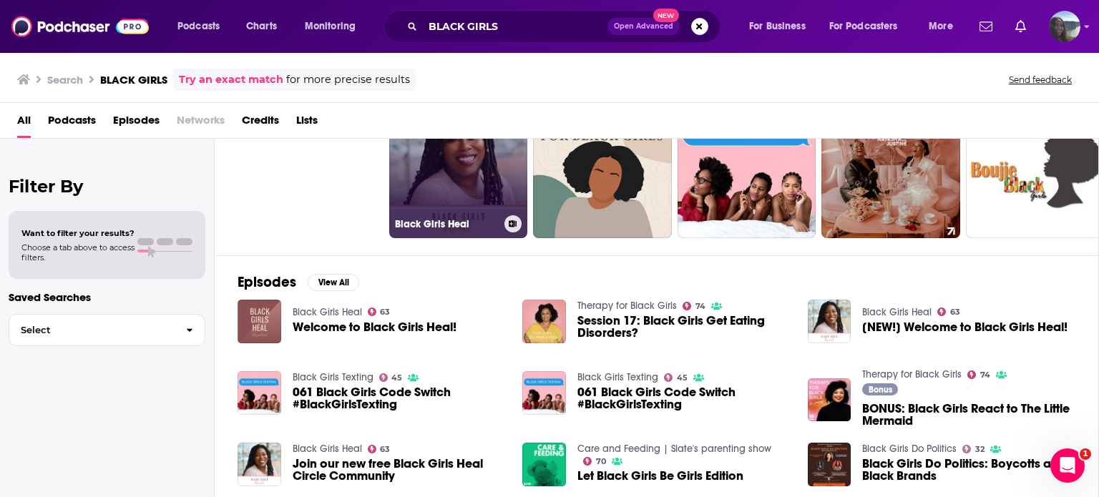
click at [489, 218] on h3 "Black Girls Heal" at bounding box center [447, 224] width 104 height 12
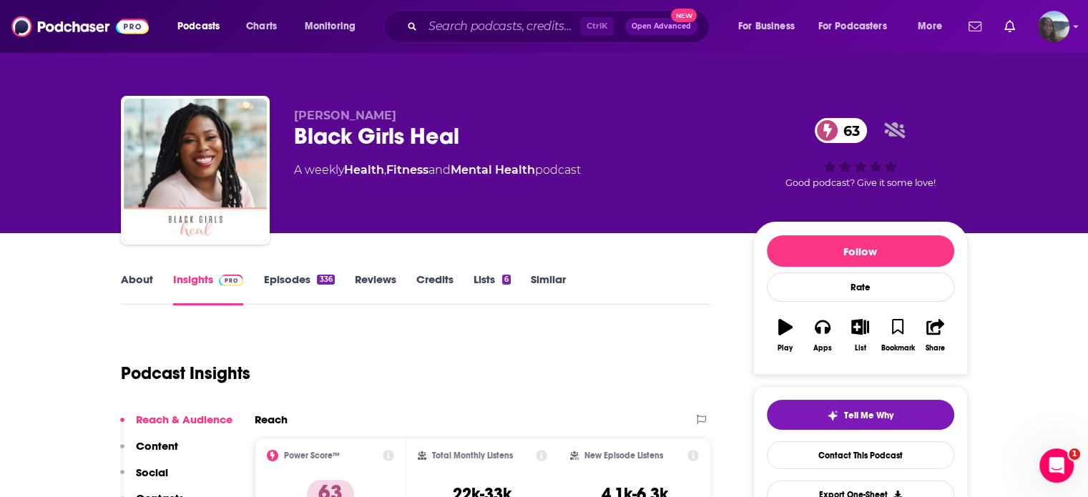
click at [299, 280] on link "Episodes 336" at bounding box center [298, 289] width 71 height 33
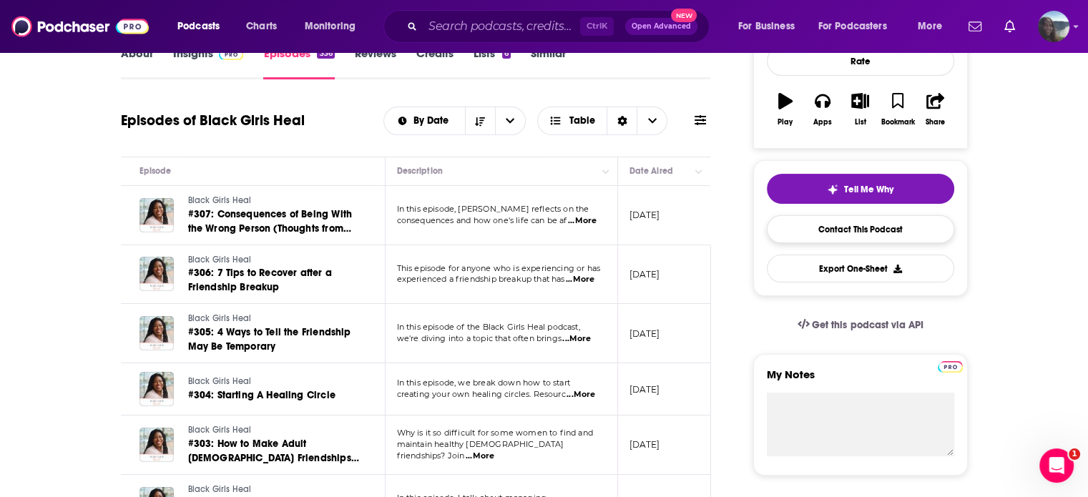
scroll to position [226, 0]
click at [831, 225] on link "Contact This Podcast" at bounding box center [860, 229] width 187 height 28
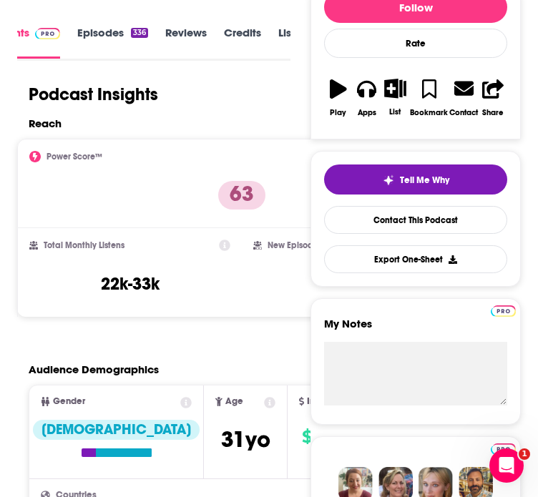
scroll to position [219, 36]
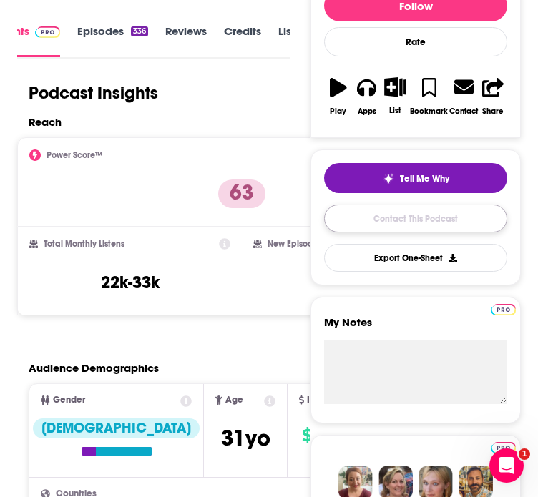
click at [347, 233] on link "Contact This Podcast" at bounding box center [415, 219] width 183 height 28
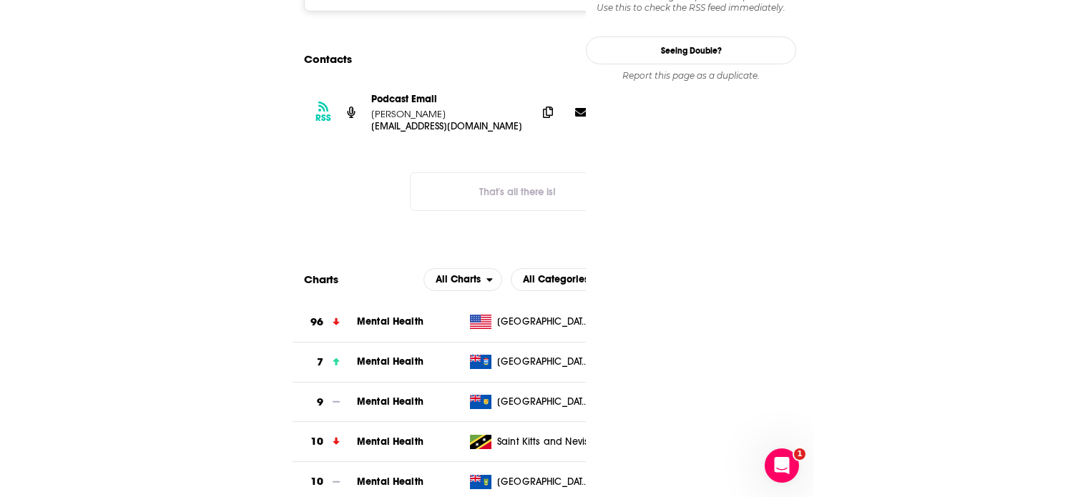
scroll to position [0, 23]
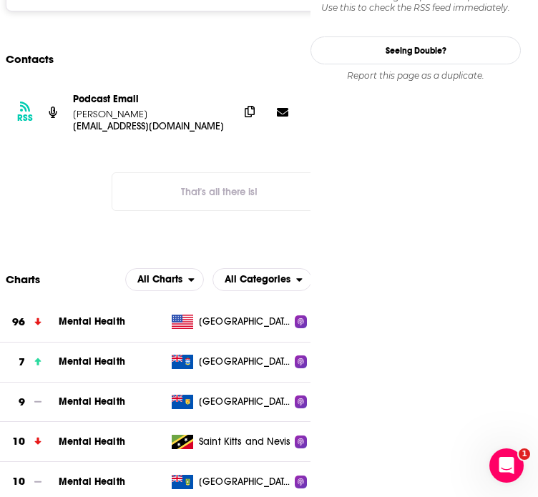
click at [245, 106] on icon at bounding box center [250, 111] width 10 height 11
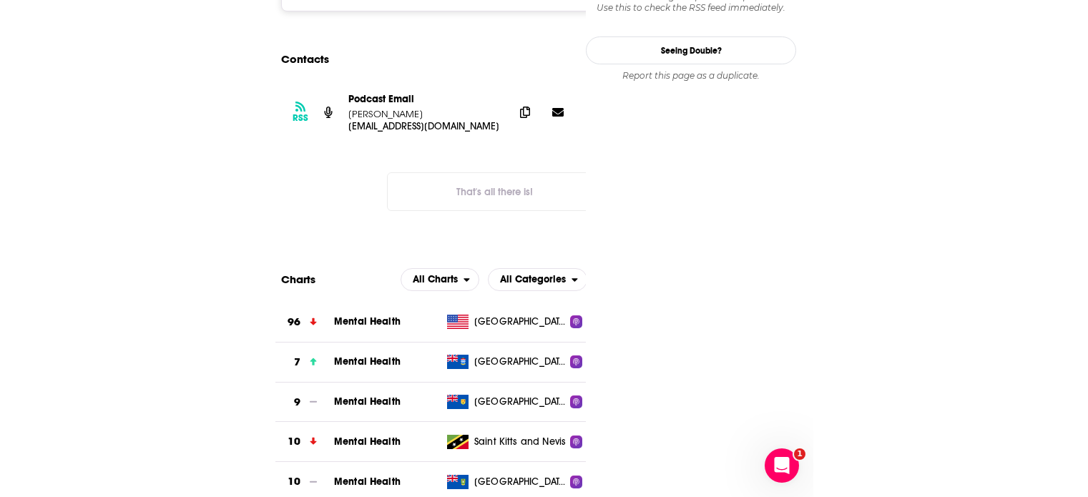
scroll to position [0, 0]
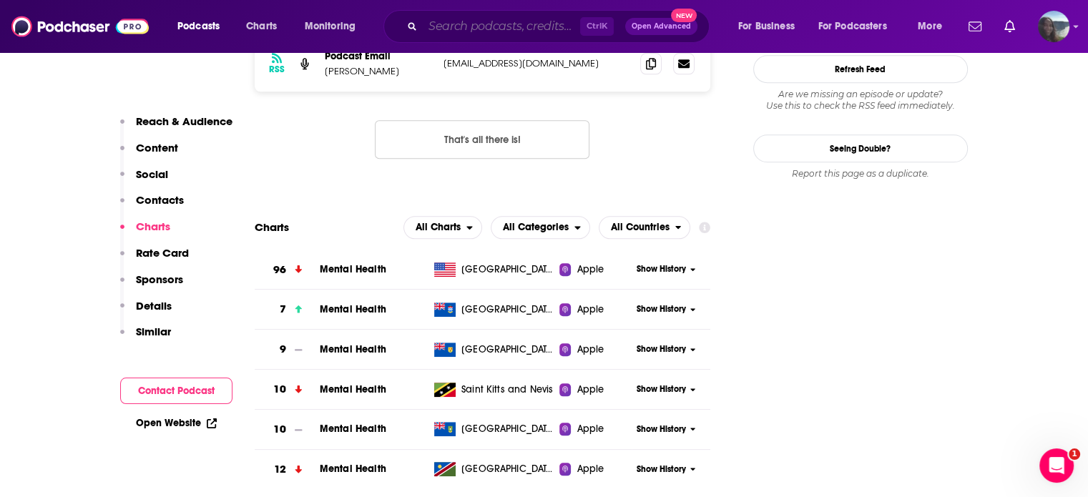
click at [451, 29] on input "Search podcasts, credits, & more..." at bounding box center [501, 26] width 157 height 23
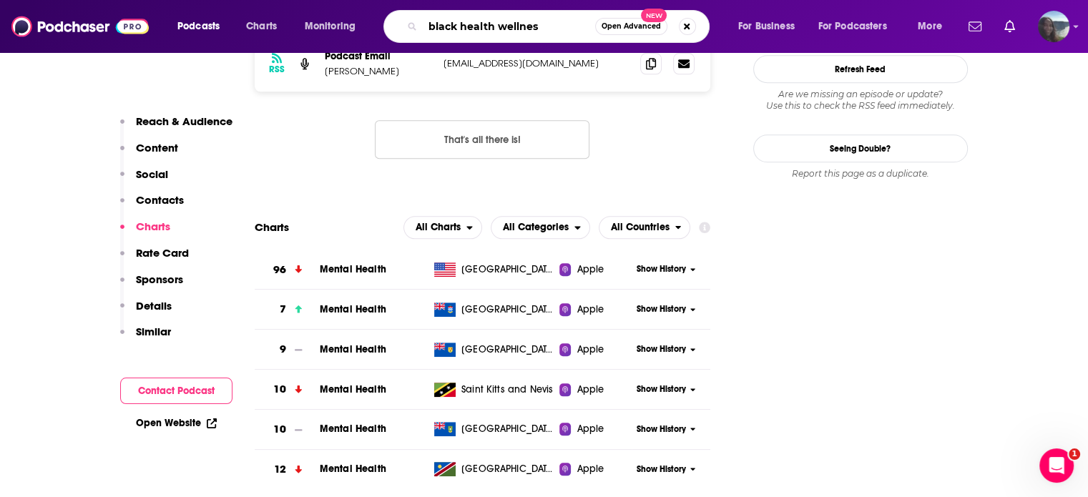
type input "black health wellness"
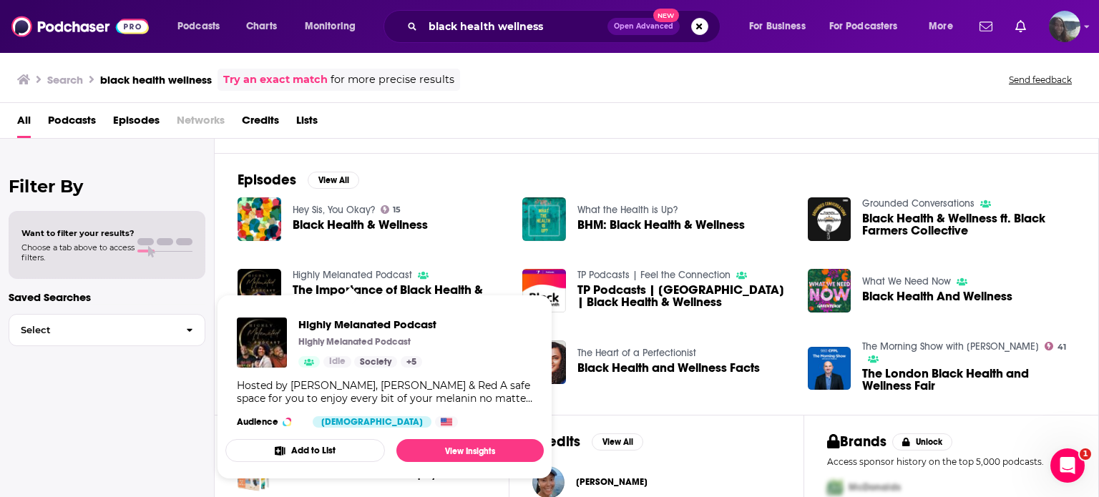
scroll to position [309, 0]
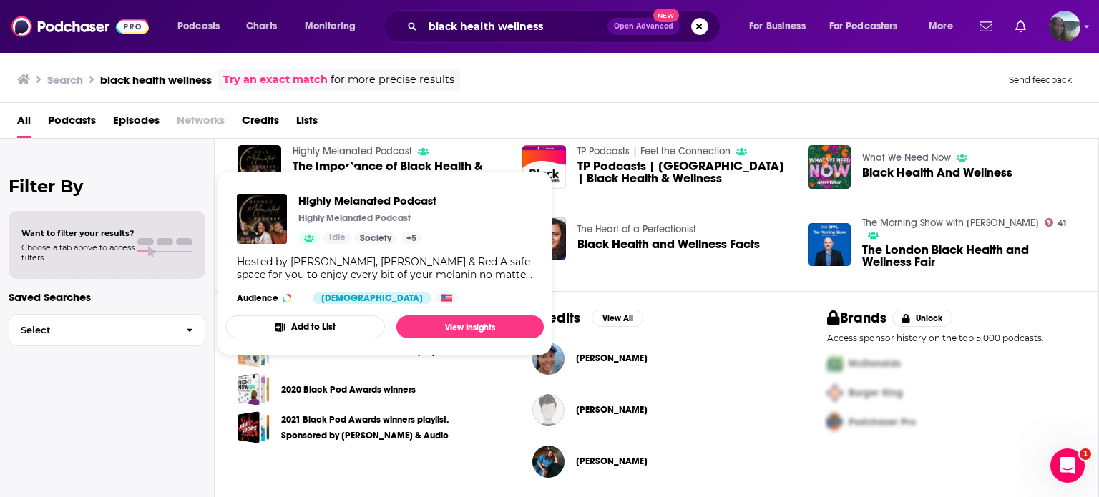
click at [190, 436] on div "Filter By Want to filter your results? Choose a tab above to access filters. Sa…" at bounding box center [107, 387] width 215 height 497
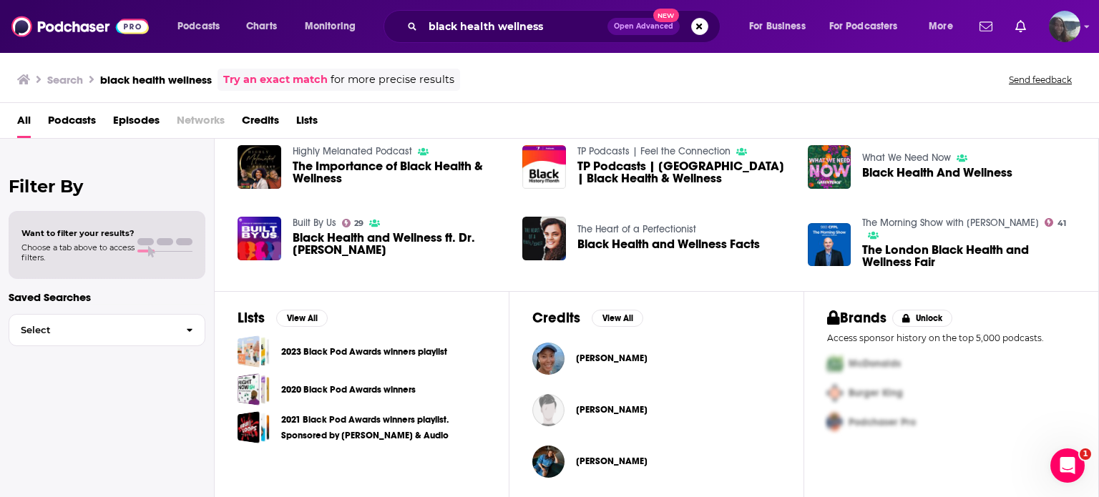
scroll to position [0, 0]
